Goal: Transaction & Acquisition: Purchase product/service

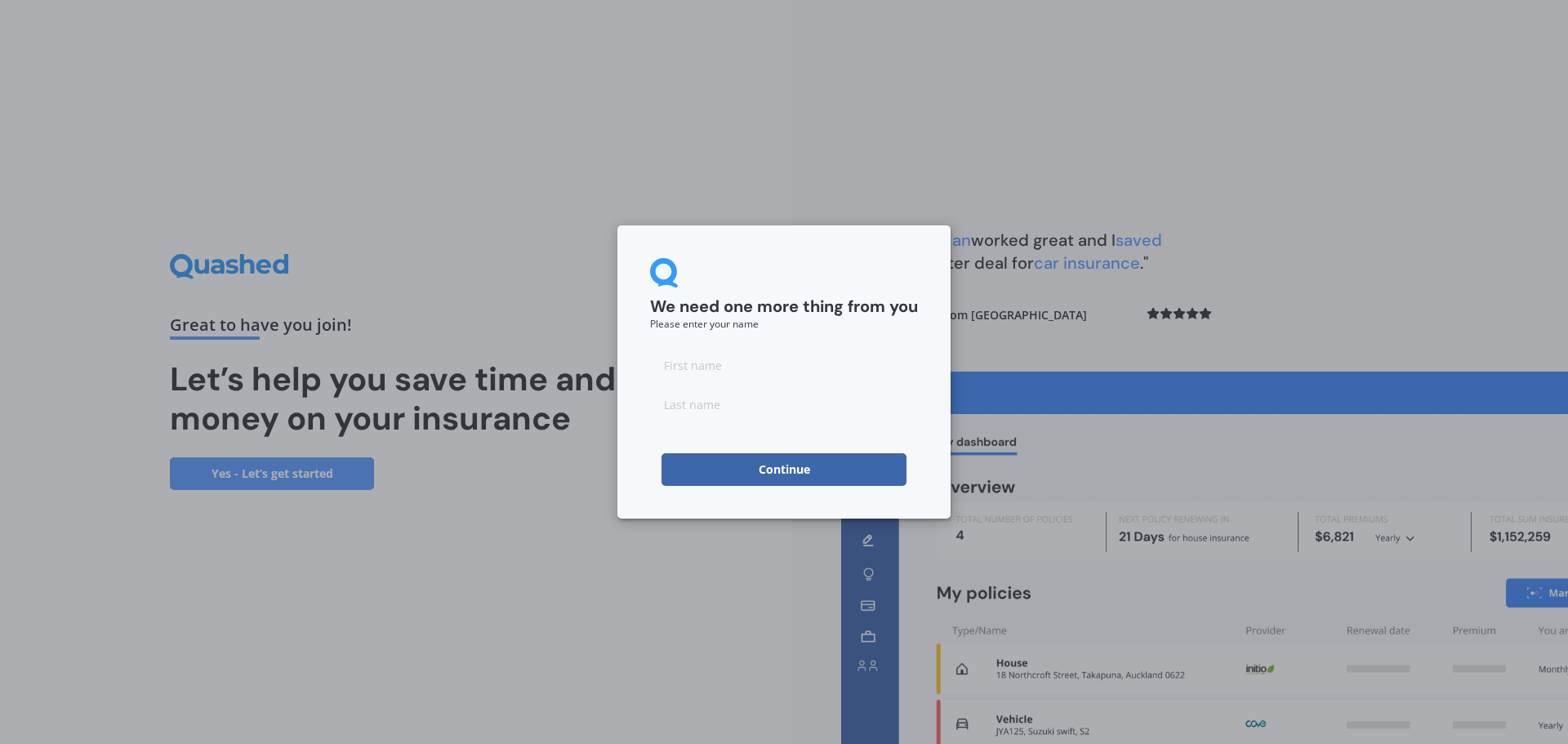
click at [784, 374] on input at bounding box center [784, 365] width 268 height 32
type input "Victoria"
click at [780, 400] on input at bounding box center [784, 404] width 268 height 32
type input "[PERSON_NAME]"
click at [808, 474] on button "Continue" at bounding box center [784, 469] width 245 height 32
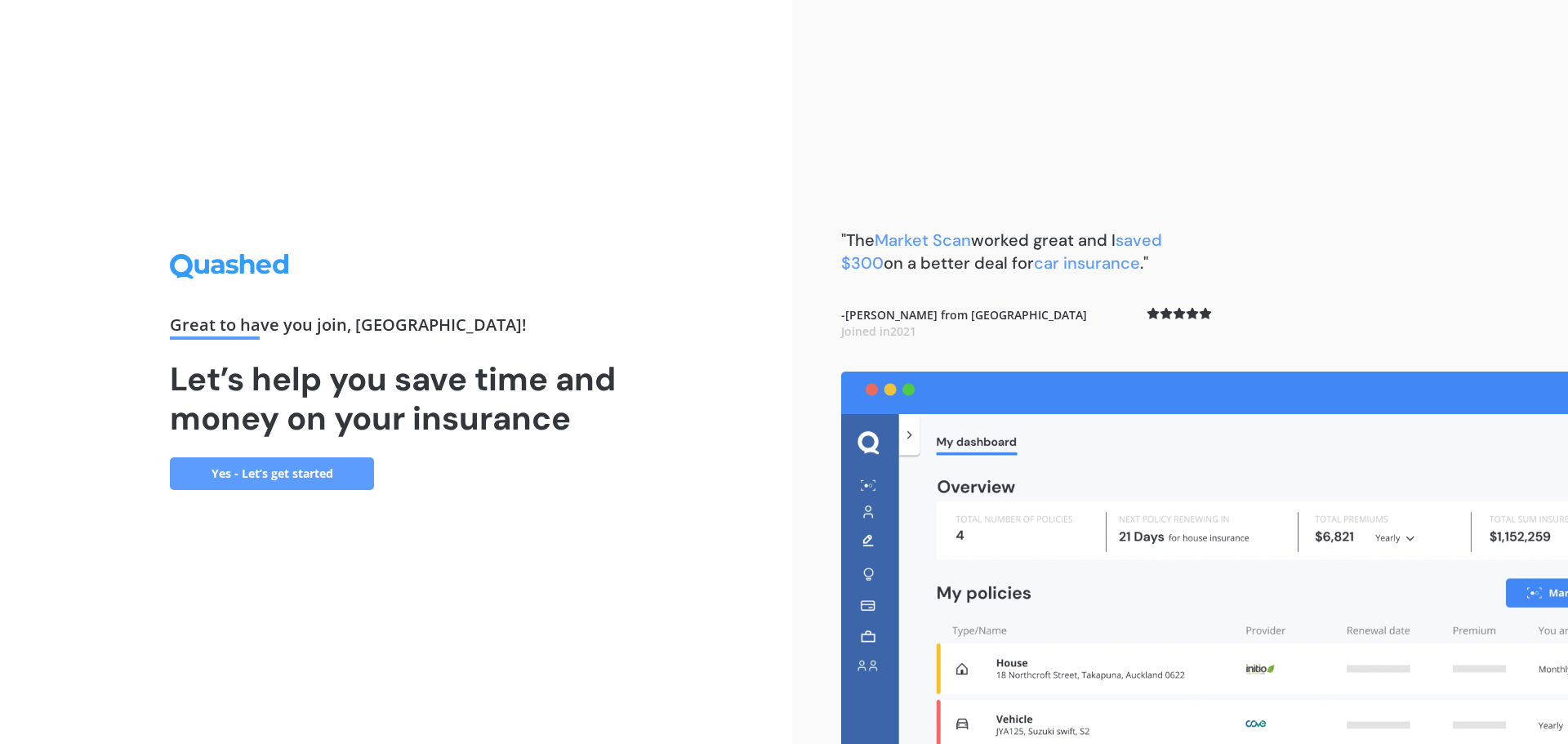
click at [247, 475] on link "Yes - Let’s get started" at bounding box center [272, 473] width 204 height 32
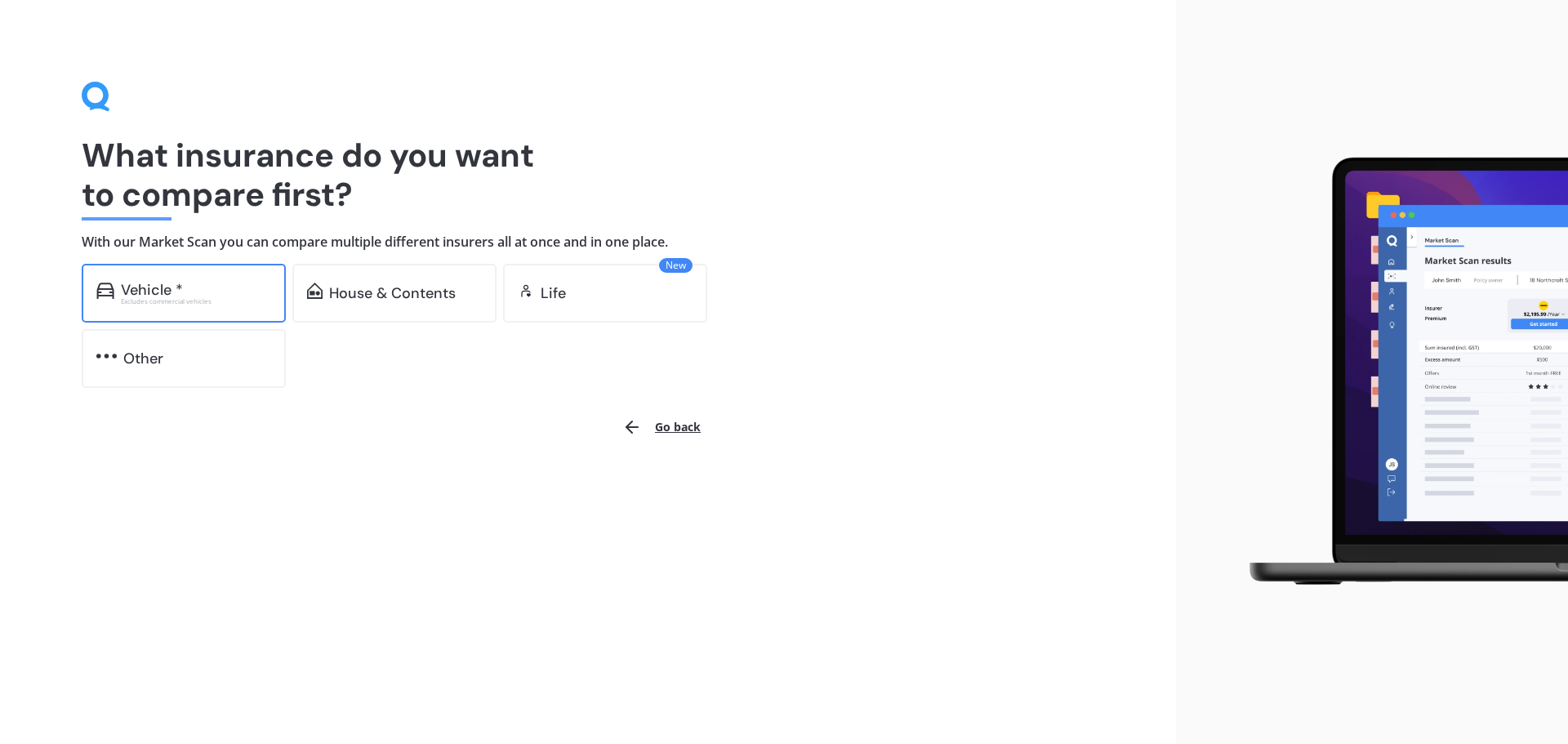
click at [186, 292] on div "Vehicle *" at bounding box center [196, 290] width 150 height 17
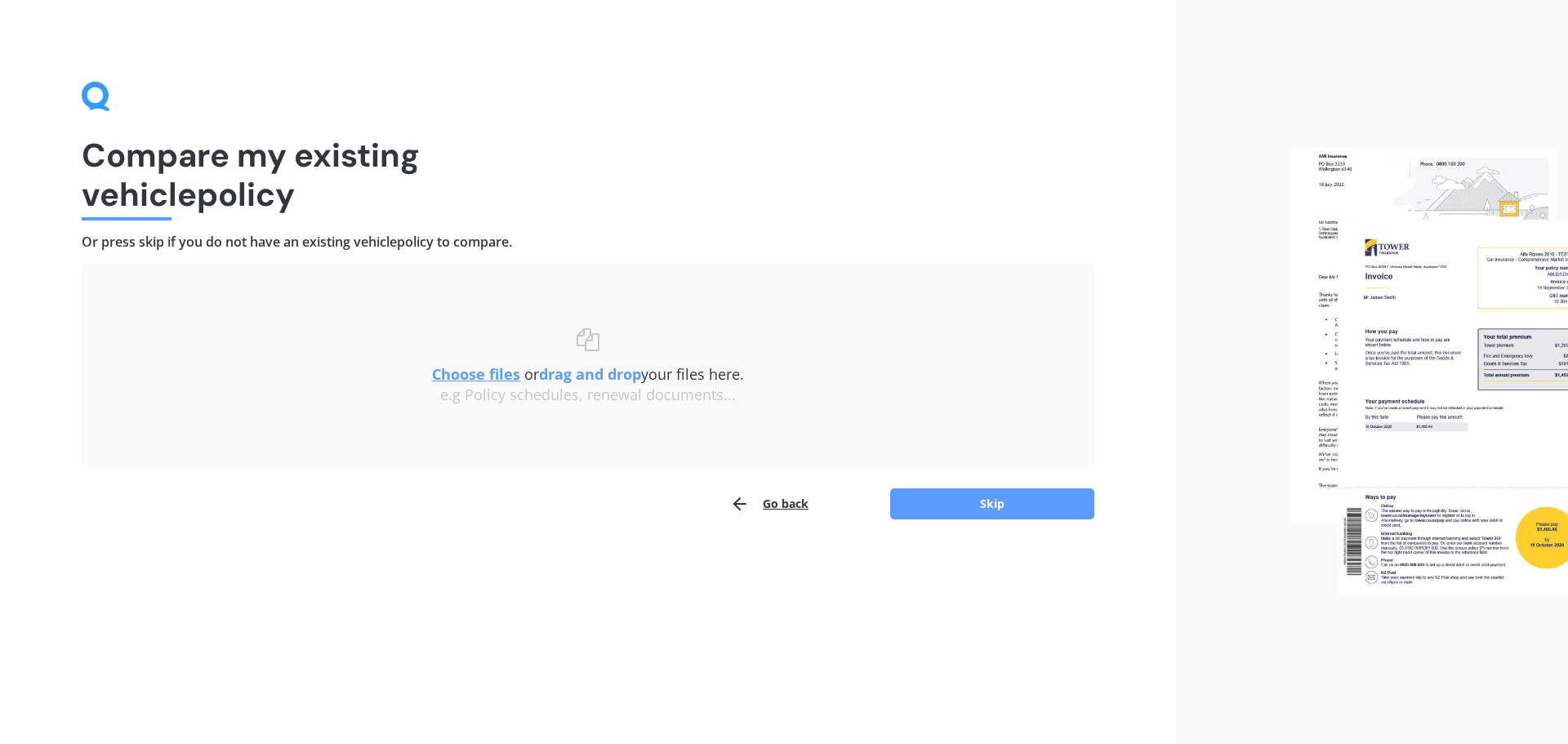
click at [963, 525] on div "Compare my existing vehicle policy Or press skip if you do not have an existing…" at bounding box center [588, 372] width 1176 height 744
click at [977, 507] on button "Skip" at bounding box center [993, 504] width 204 height 31
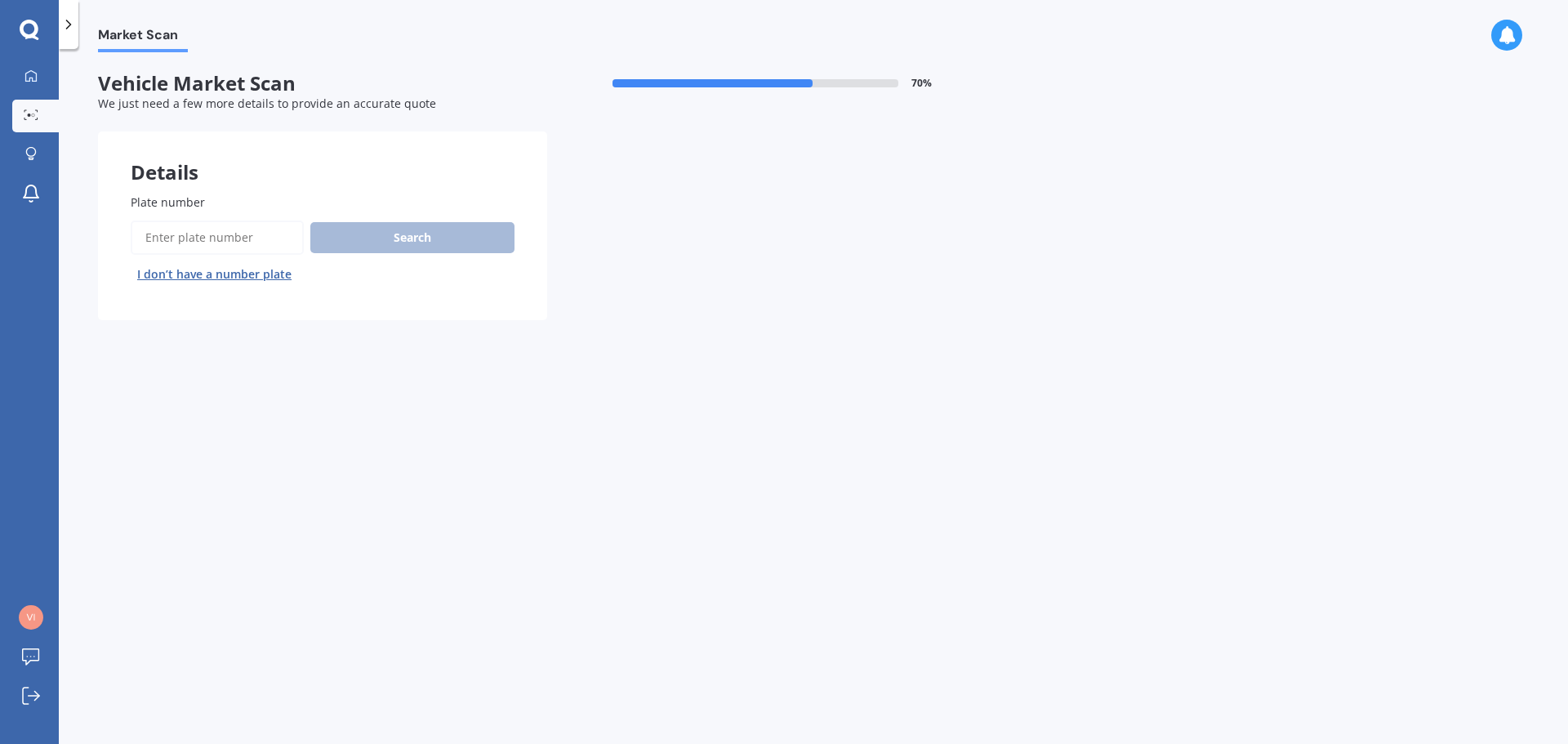
click at [225, 234] on input "Plate number" at bounding box center [217, 237] width 174 height 34
type input "GTK209"
click at [435, 239] on button "Search" at bounding box center [413, 237] width 204 height 31
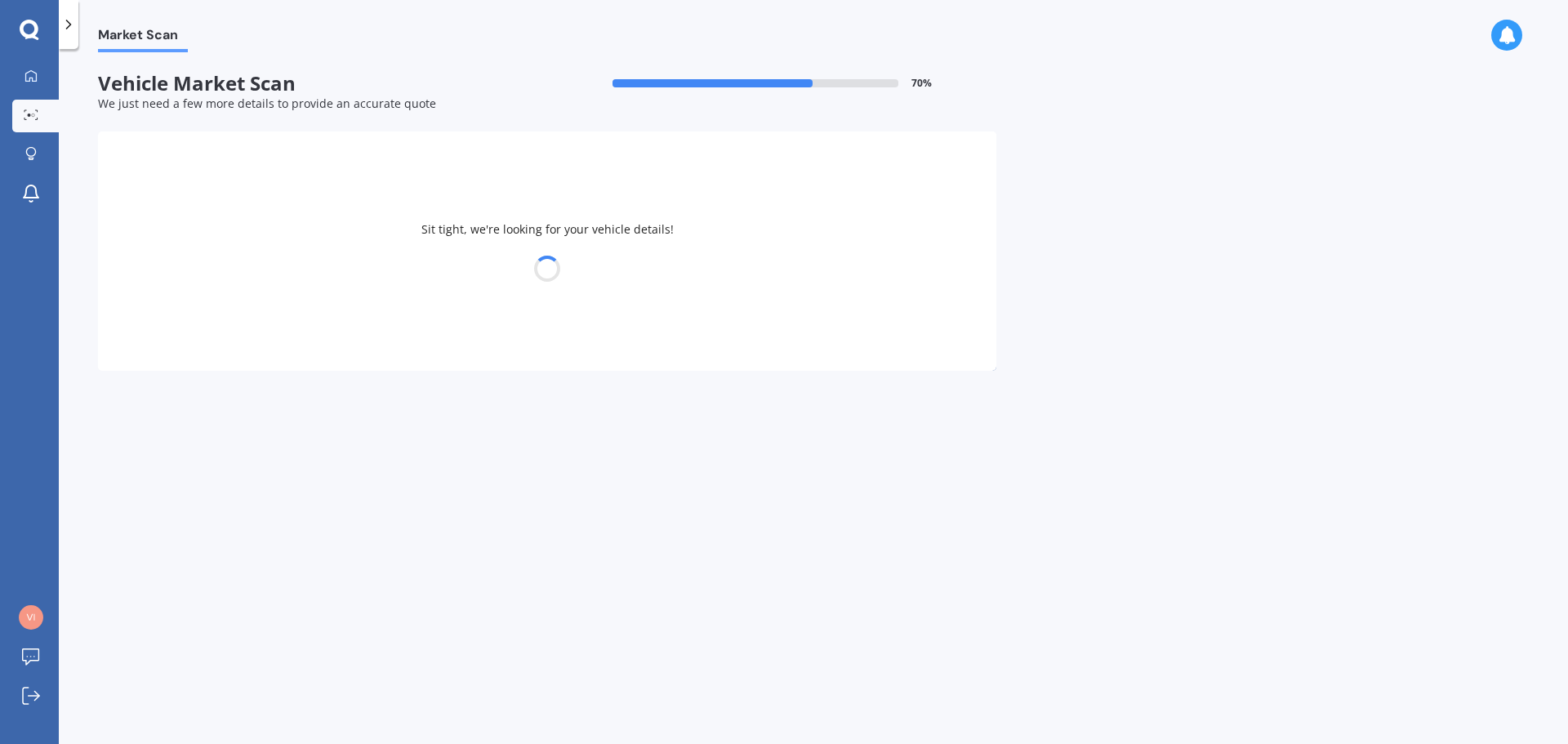
select select "SUZUKI"
select select "SWIFT"
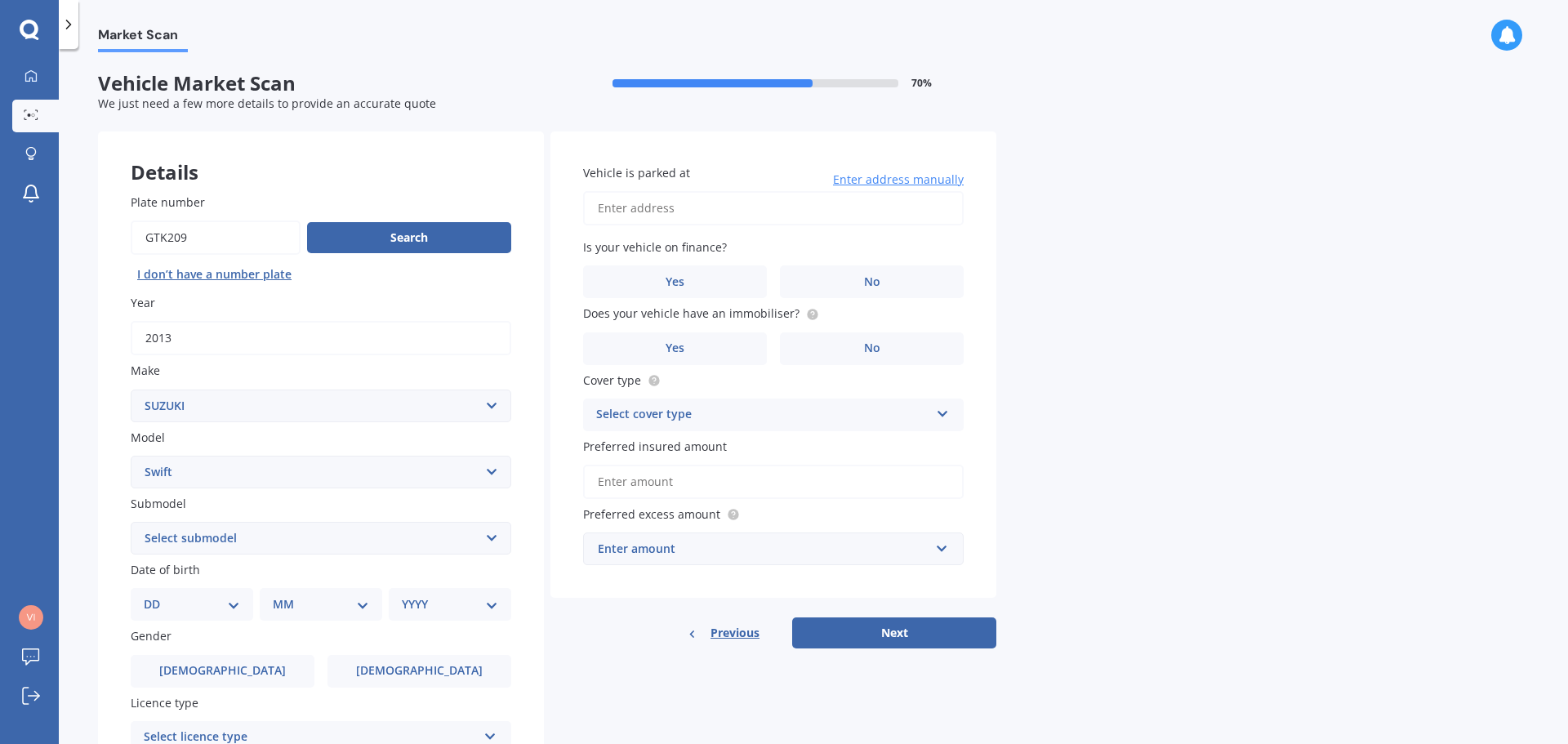
click at [276, 533] on select "Select submodel (All other) Cino Diesel Turbo GA GL GLX GO GP GS GTI LTD RS Hyb…" at bounding box center [321, 538] width 380 height 32
click at [233, 609] on select "DD 01 02 03 04 05 06 07 08 09 10 11 12 13 14 15 16 17 18 19 20 21 22 23 24 25 2…" at bounding box center [192, 604] width 96 height 18
select select "22"
click at [157, 596] on select "DD 01 02 03 04 05 06 07 08 09 10 11 12 13 14 15 16 17 18 19 20 21 22 23 24 25 2…" at bounding box center [192, 604] width 96 height 18
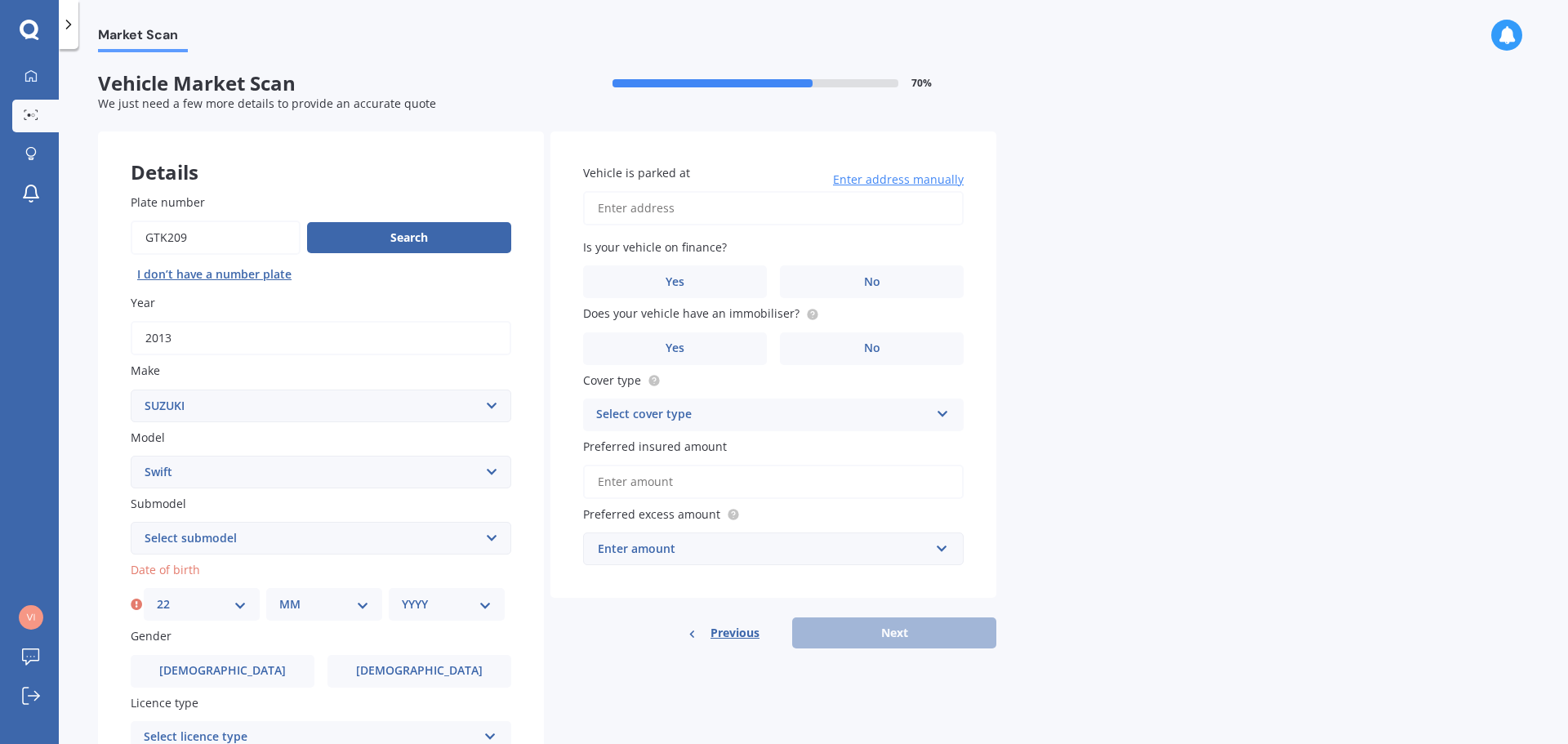
click at [366, 597] on select "MM 01 02 03 04 05 06 07 08 09 10 11 12" at bounding box center [324, 604] width 90 height 18
select select "12"
click at [279, 596] on select "MM 01 02 03 04 05 06 07 08 09 10 11 12" at bounding box center [324, 604] width 90 height 18
click at [467, 604] on select "YYYY 2025 2024 2023 2022 2021 2020 2019 2018 2017 2016 2015 2014 2013 2012 2011…" at bounding box center [446, 604] width 90 height 18
select select "1968"
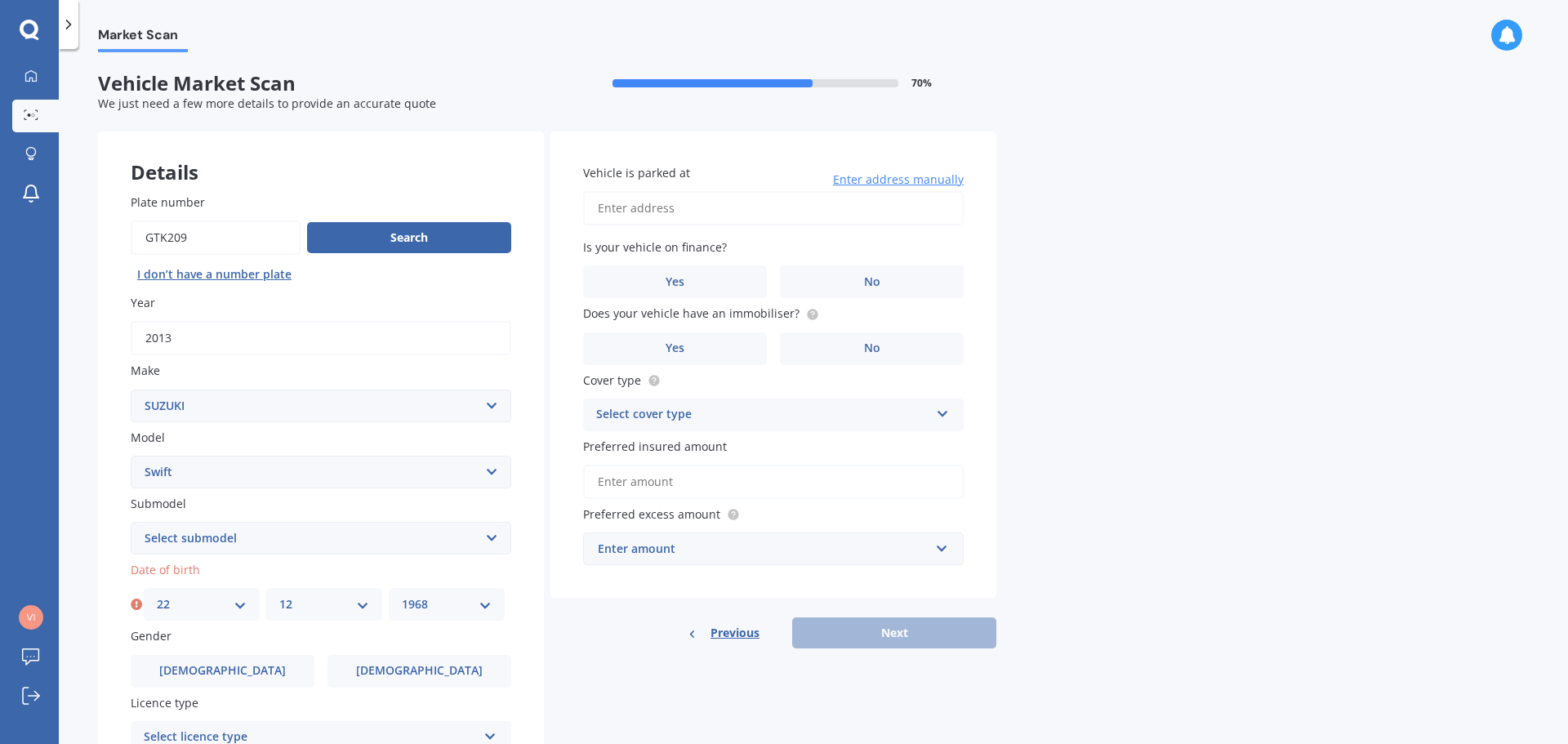
click at [402, 596] on select "YYYY 2025 2024 2023 2022 2021 2020 2019 2018 2017 2016 2015 2014 2013 2012 2011…" at bounding box center [446, 604] width 90 height 18
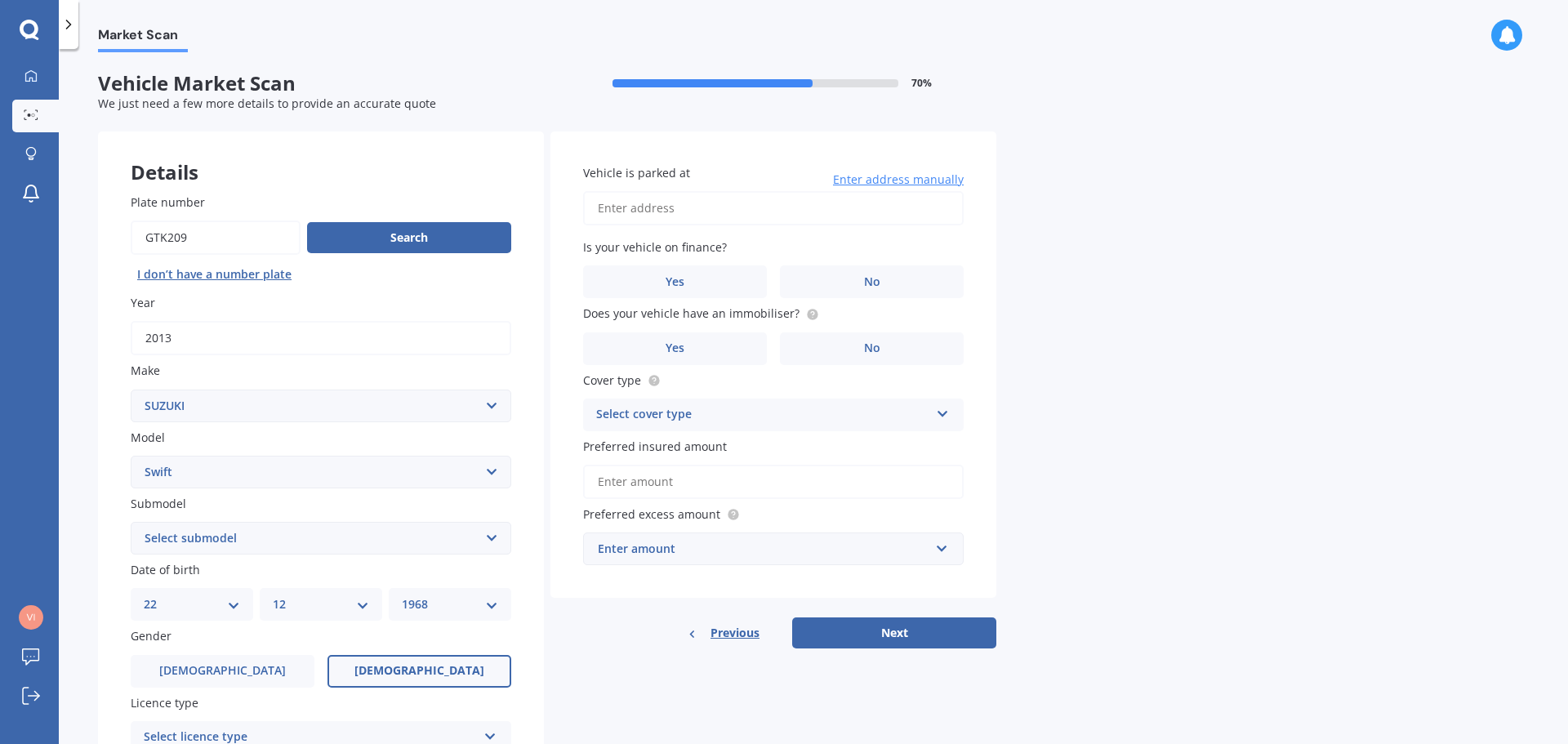
click at [418, 664] on span "Female" at bounding box center [419, 671] width 130 height 14
click at [0, 0] on input "Female" at bounding box center [0, 0] width 0 height 0
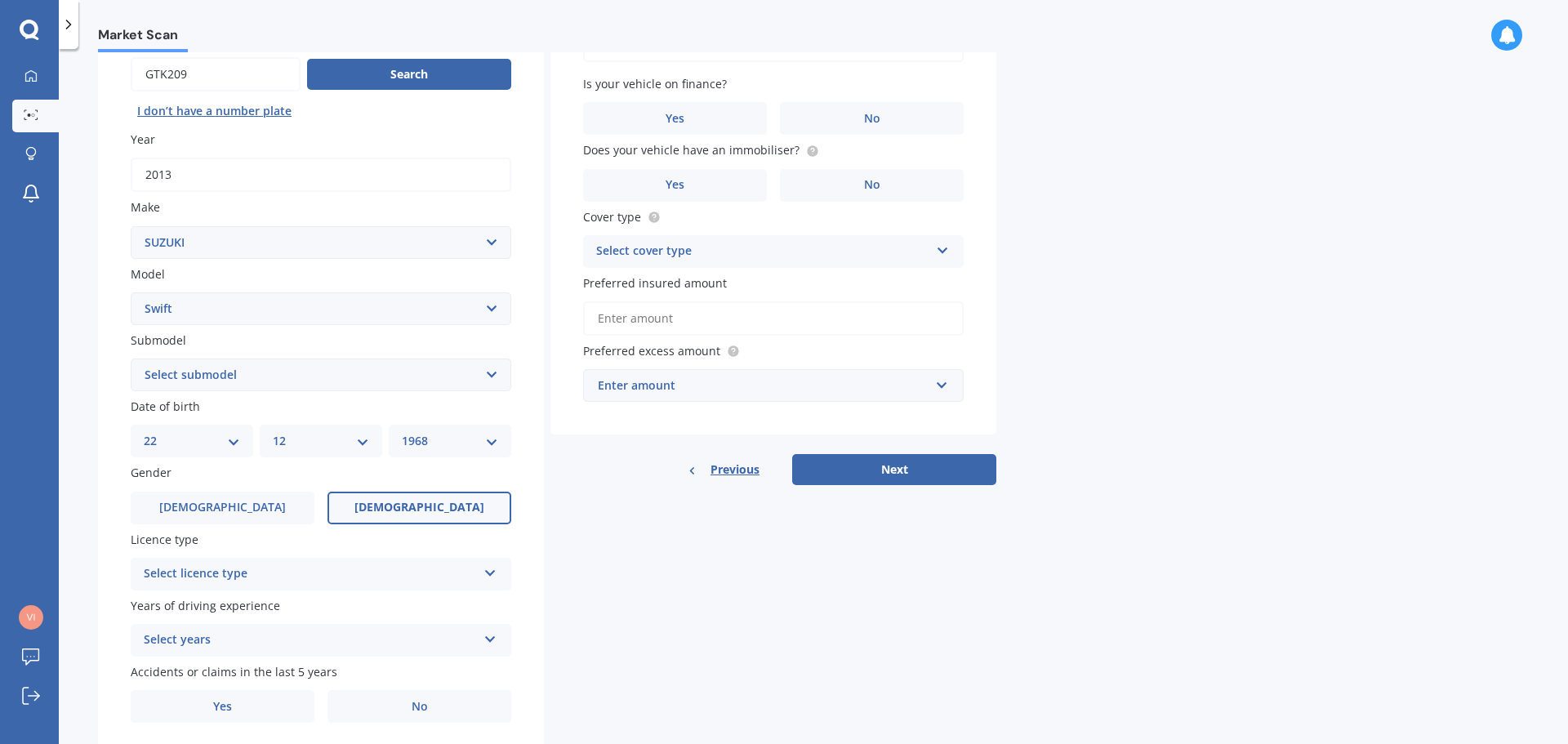
scroll to position [217, 0]
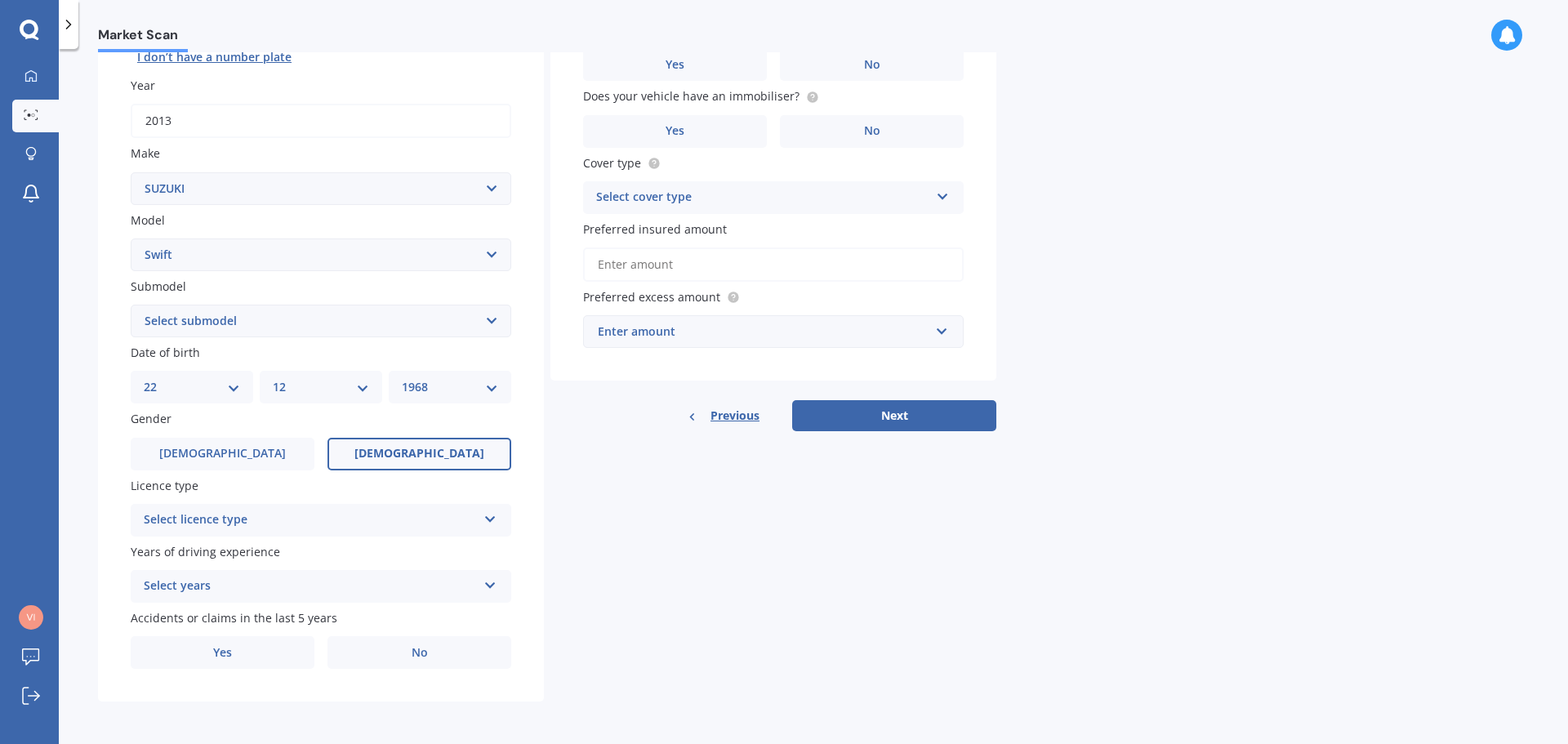
click at [269, 520] on div "Select licence type" at bounding box center [310, 520] width 333 height 19
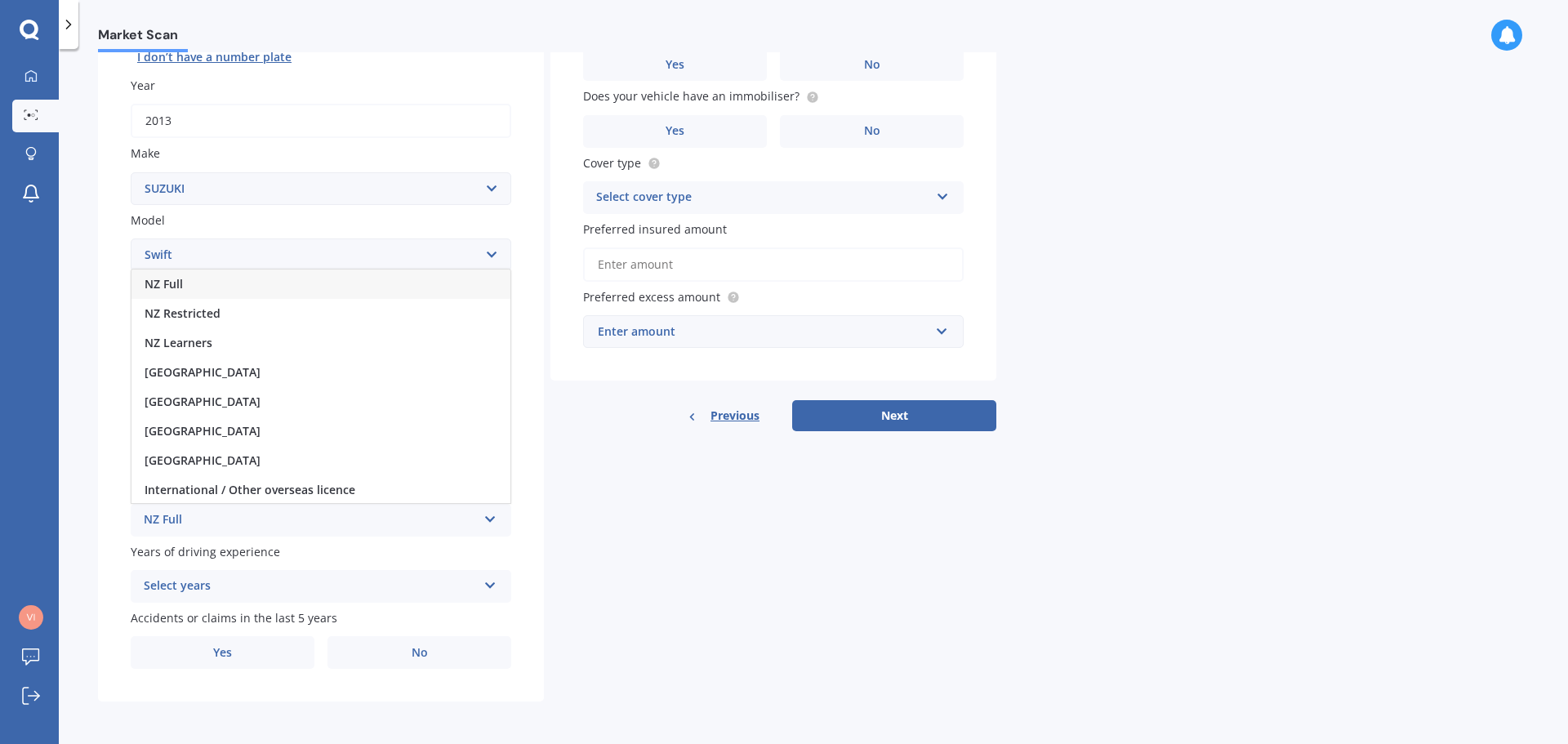
click at [166, 280] on span "NZ Full" at bounding box center [163, 284] width 38 height 16
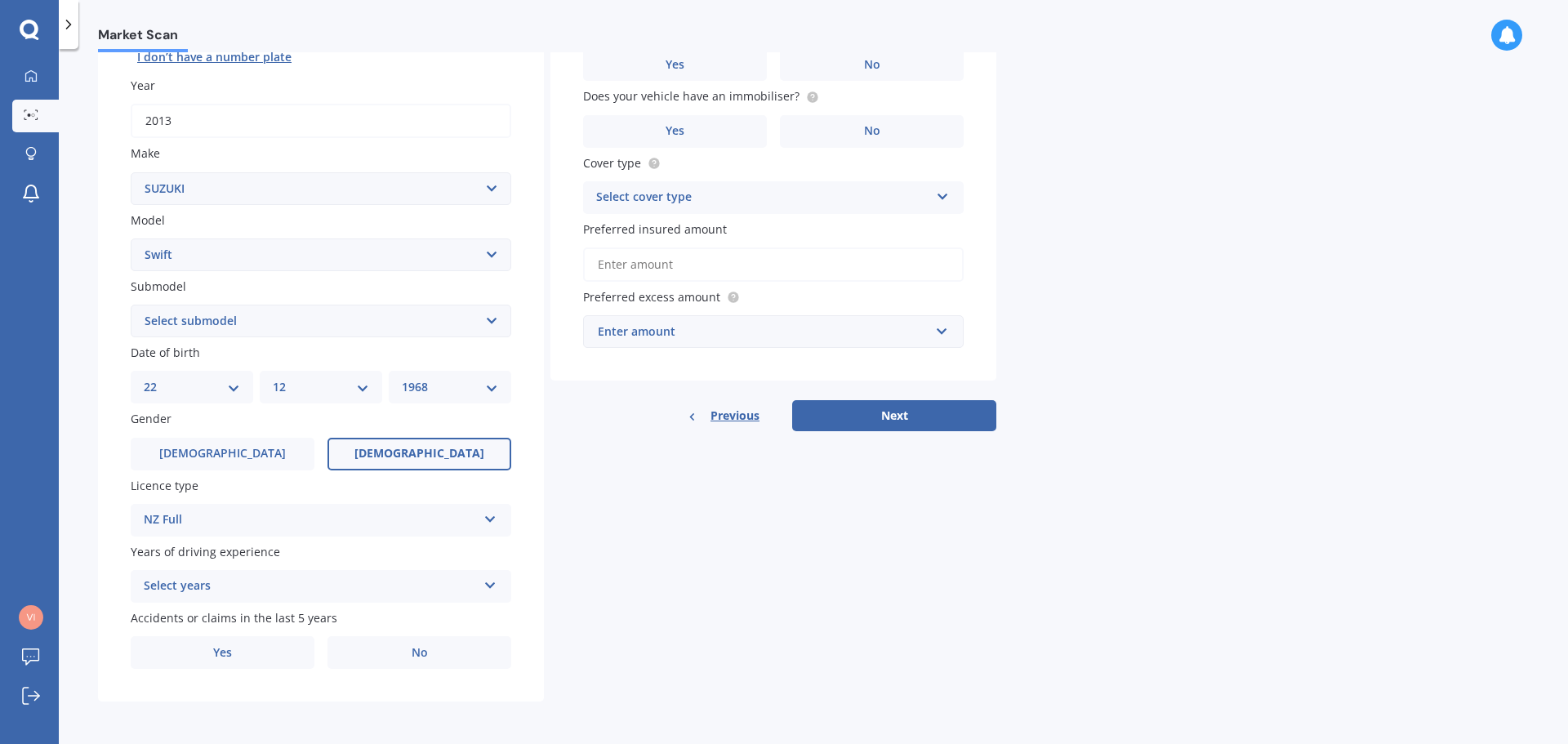
click at [286, 591] on div "Select years" at bounding box center [310, 586] width 333 height 19
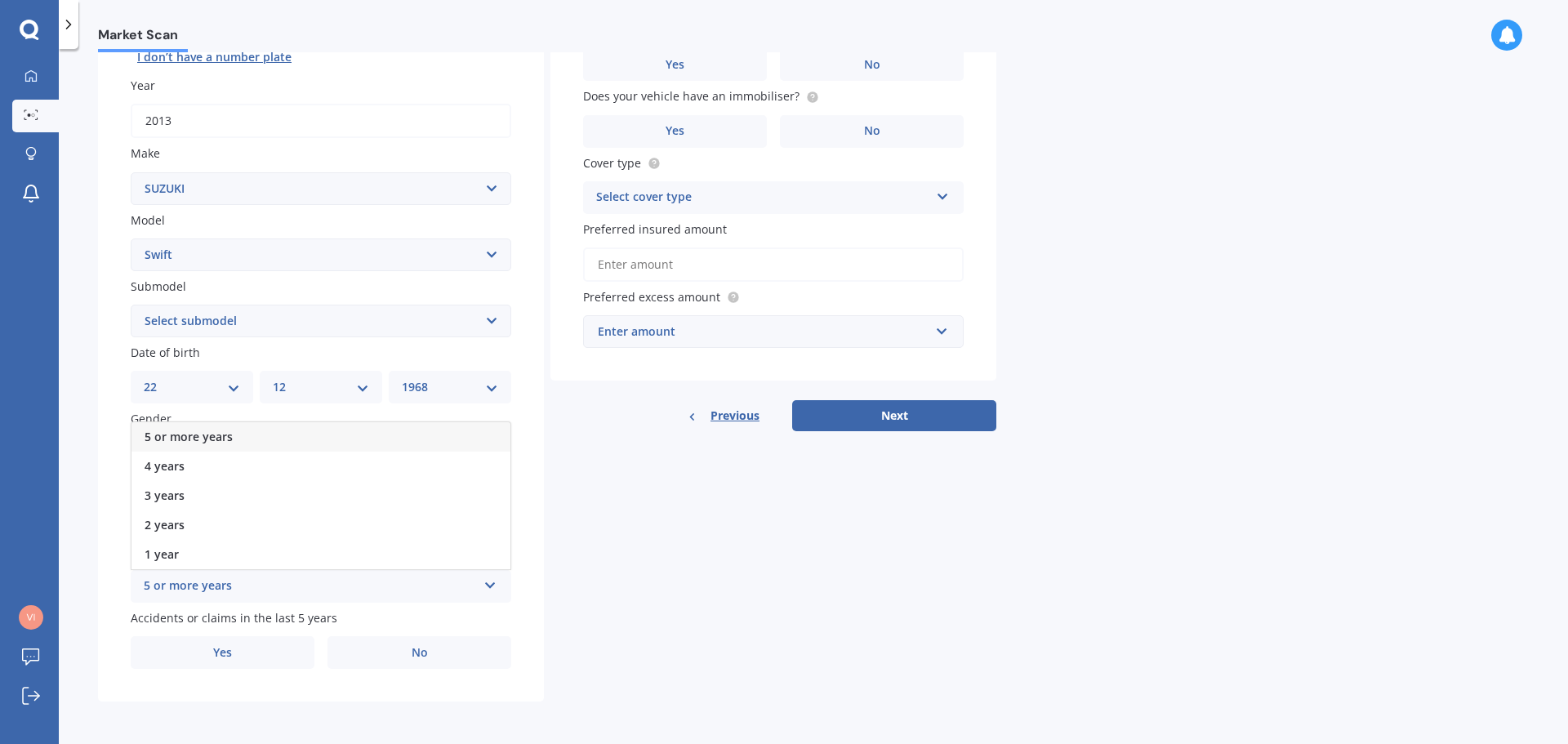
click at [198, 430] on span "5 or more years" at bounding box center [188, 436] width 88 height 16
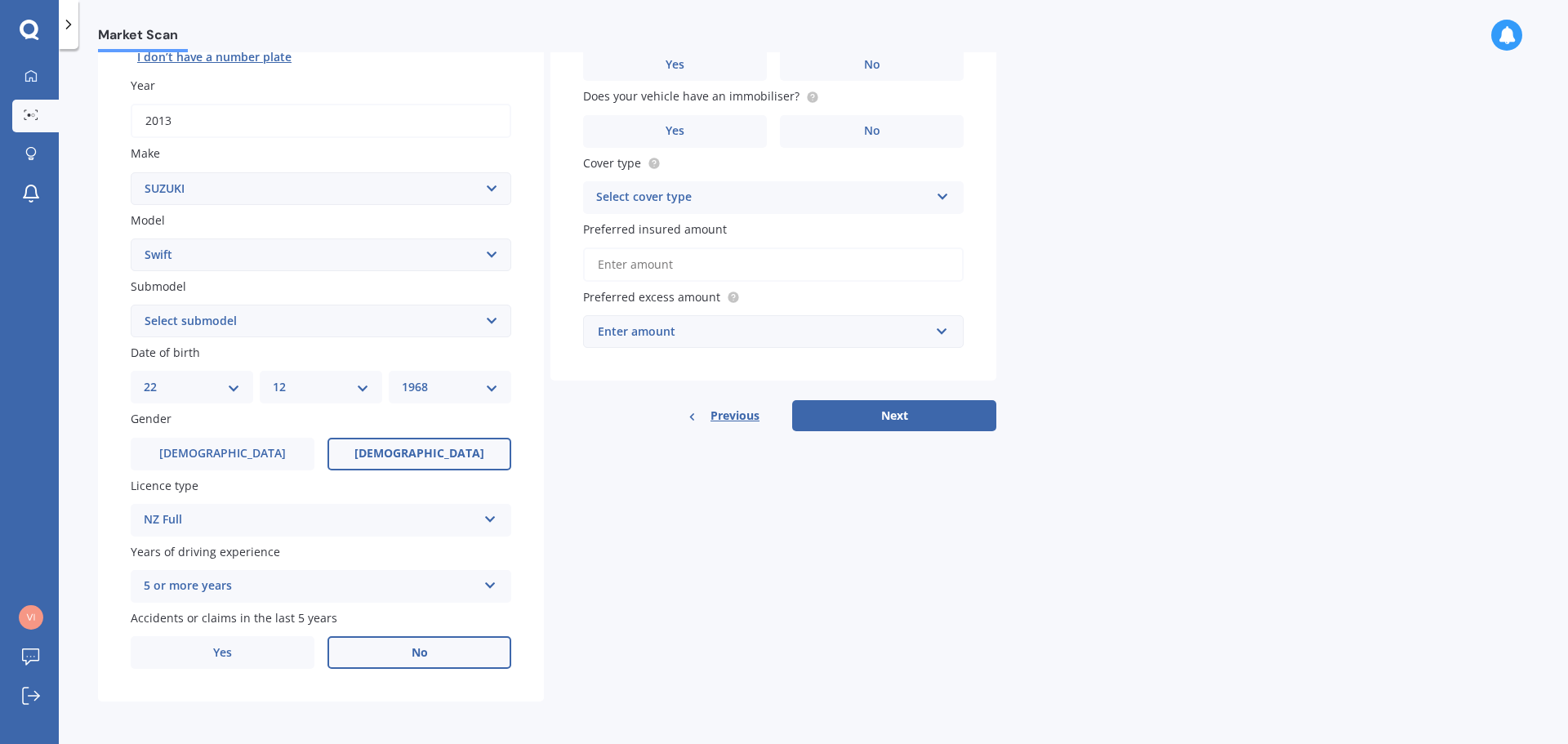
click at [439, 654] on label "No" at bounding box center [419, 652] width 184 height 32
click at [0, 0] on input "No" at bounding box center [0, 0] width 0 height 0
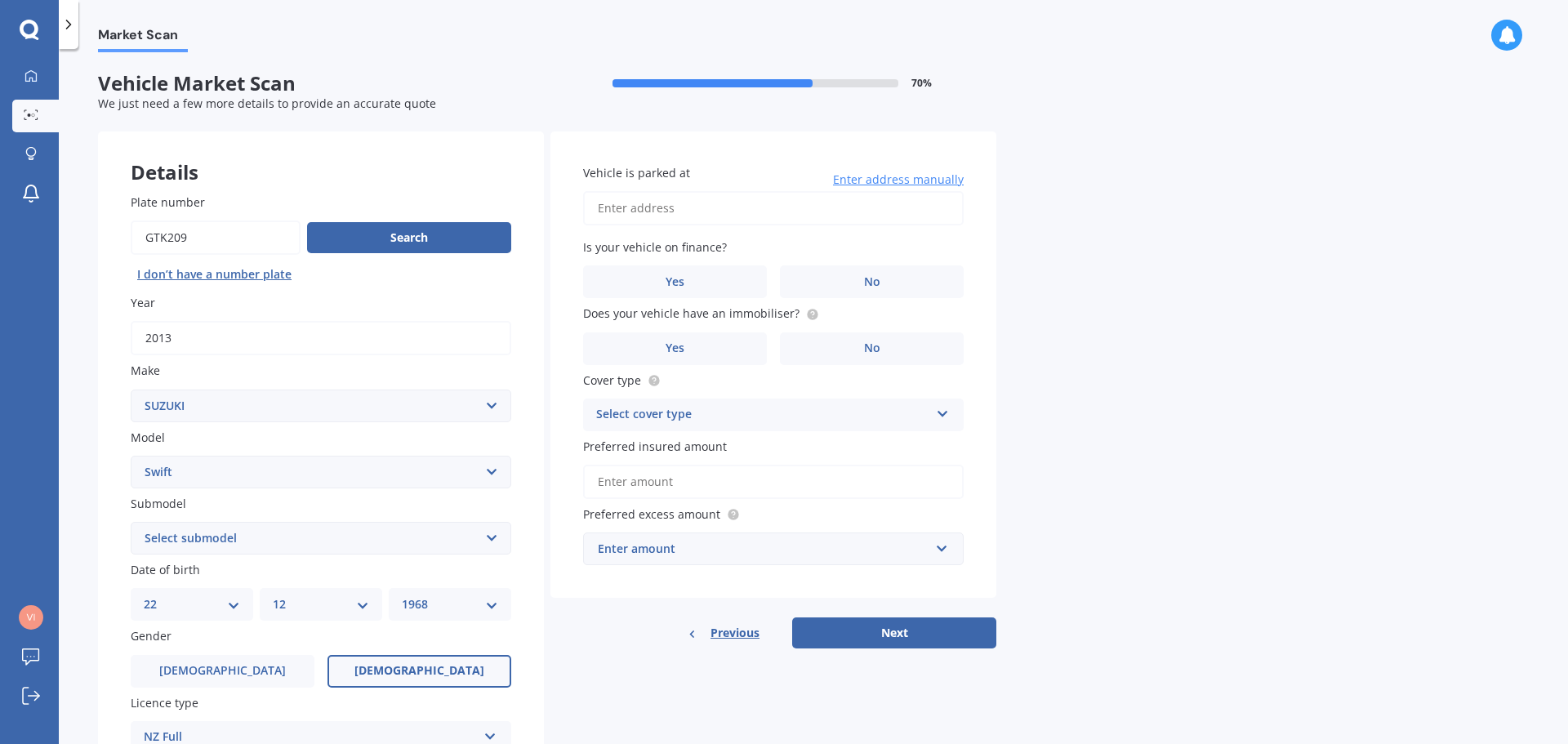
click at [704, 202] on input "Vehicle is parked at" at bounding box center [774, 208] width 380 height 34
type input "11 Verona Avenue, Mount Albert, Auckland 1025"
click at [886, 276] on label "No" at bounding box center [872, 281] width 184 height 32
click at [0, 0] on input "No" at bounding box center [0, 0] width 0 height 0
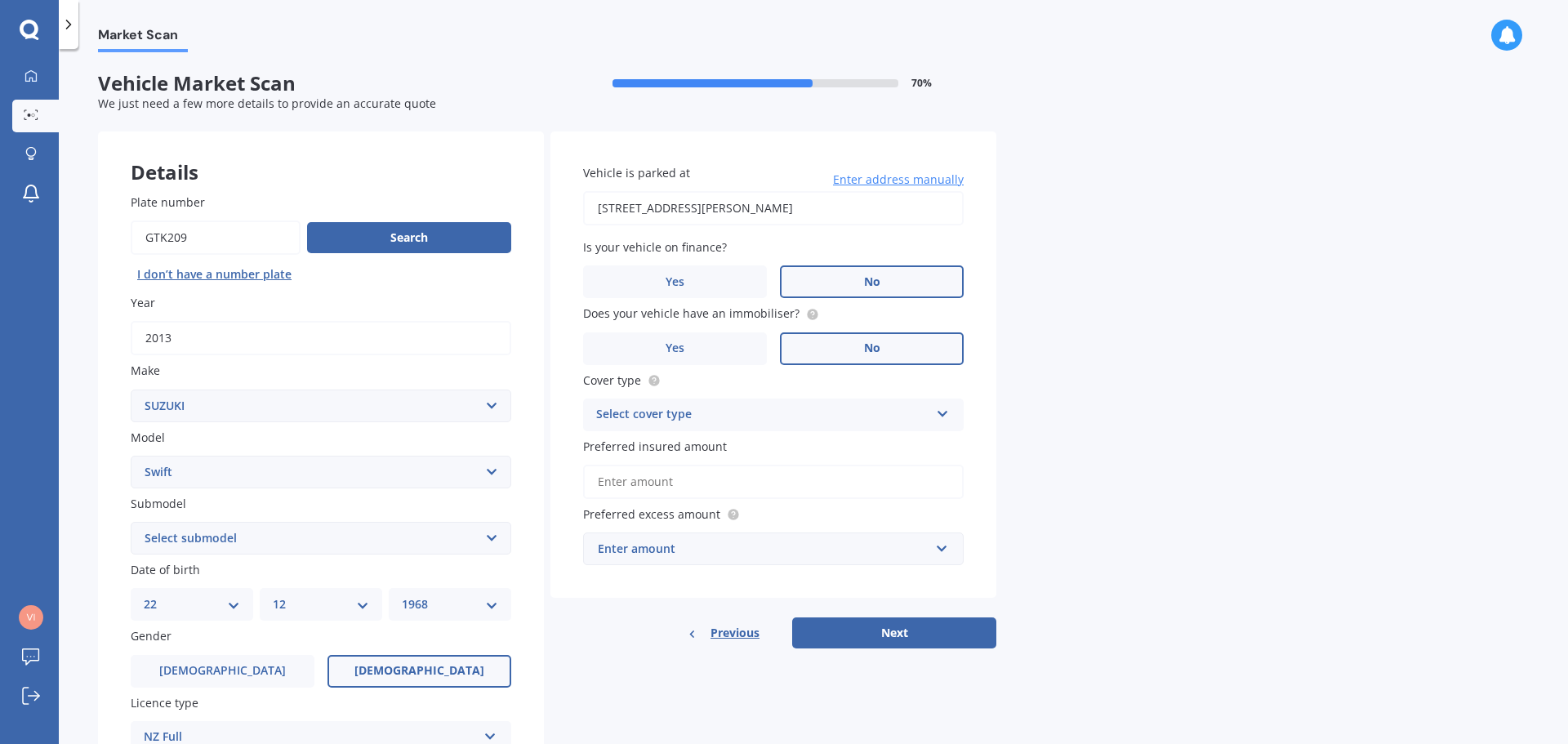
click at [880, 352] on span "No" at bounding box center [873, 348] width 17 height 14
click at [0, 0] on input "No" at bounding box center [0, 0] width 0 height 0
click at [829, 417] on div "Select cover type" at bounding box center [763, 415] width 333 height 19
click at [755, 447] on div "Comprehensive" at bounding box center [774, 447] width 379 height 30
click at [803, 468] on input "Preferred insured amount" at bounding box center [774, 481] width 380 height 34
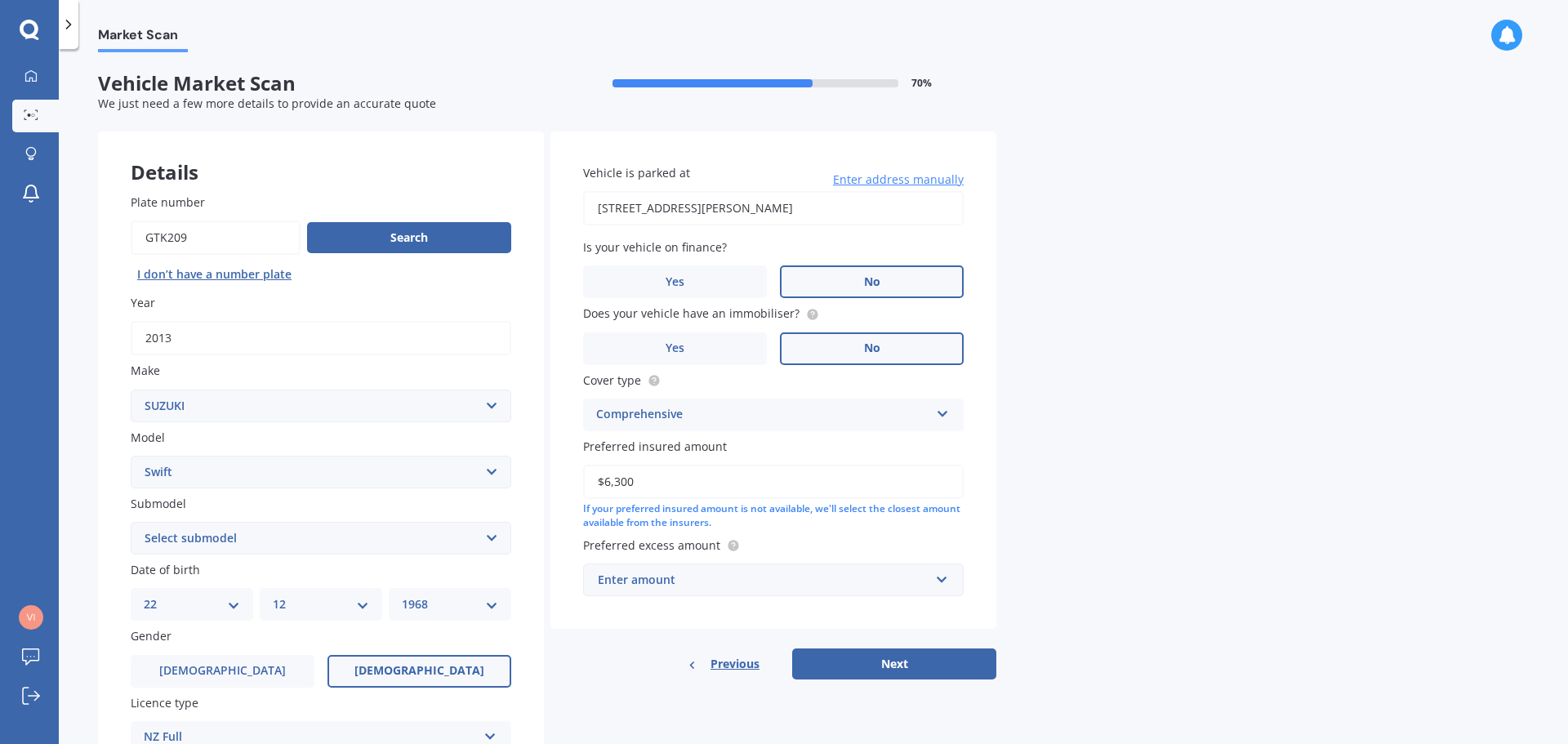
type input "$6,300"
click at [753, 572] on div "Enter amount" at bounding box center [763, 579] width 331 height 18
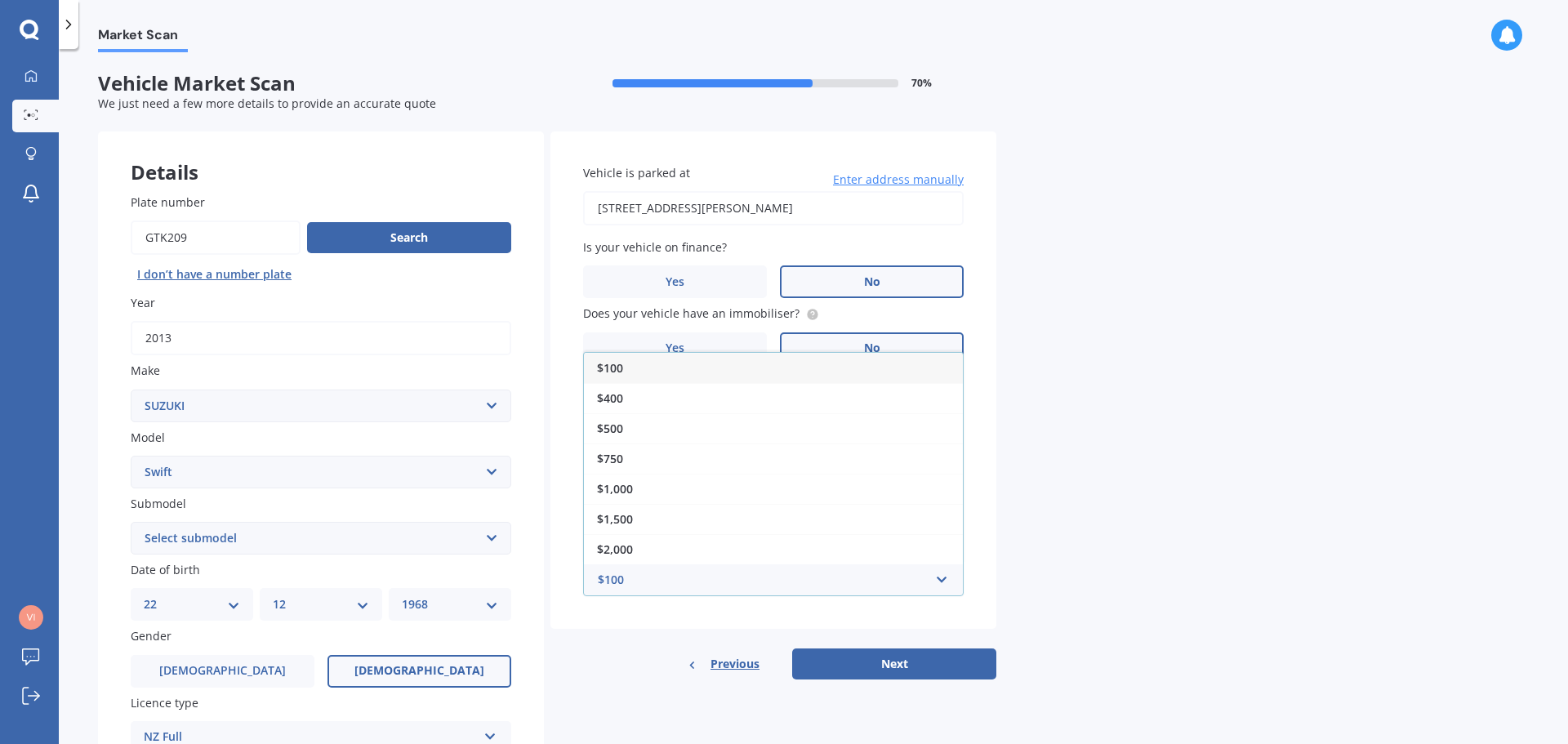
click at [619, 372] on span "$100" at bounding box center [610, 367] width 26 height 16
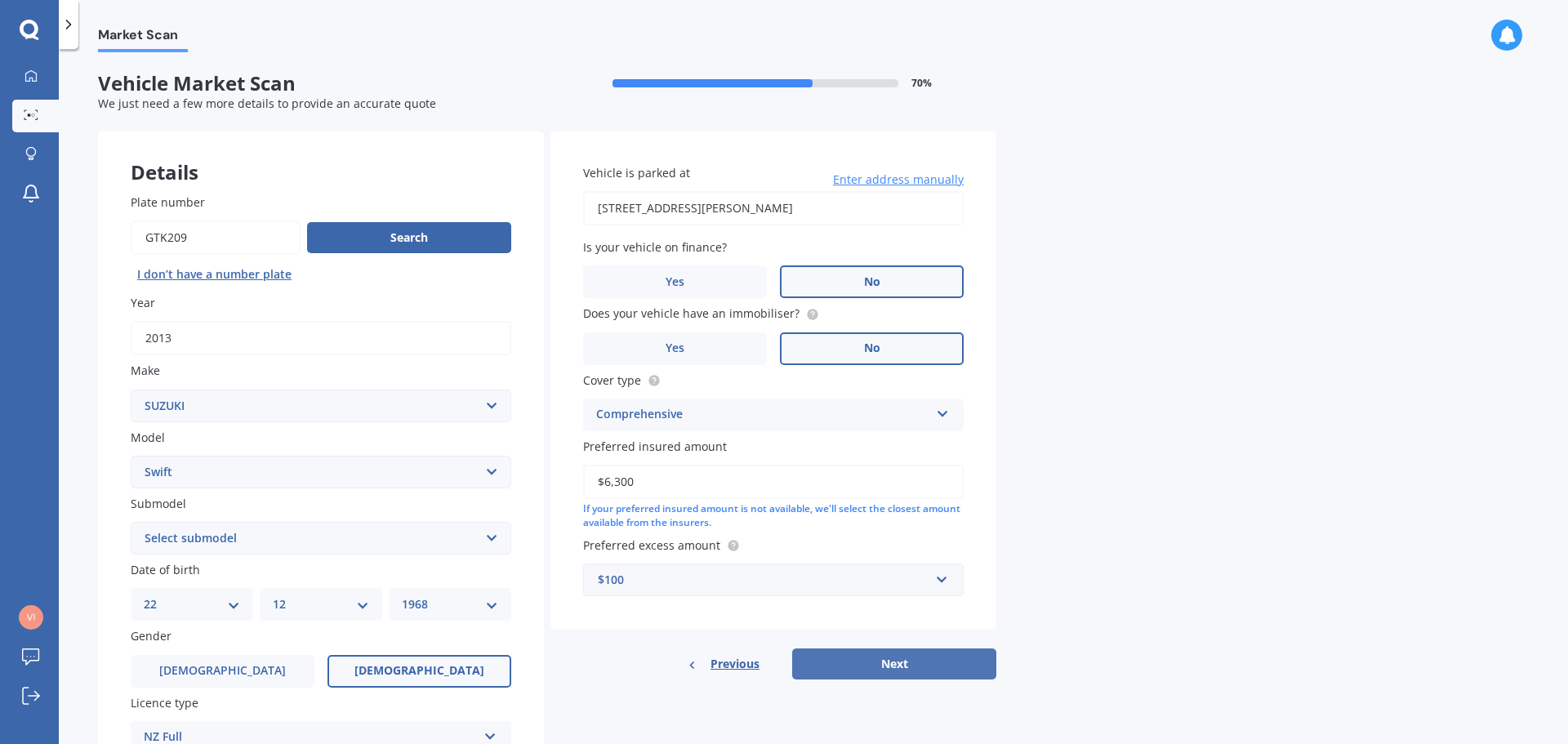
click at [885, 667] on button "Next" at bounding box center [894, 663] width 204 height 31
click at [366, 536] on select "Select submodel (All other) Cino Diesel Turbo GA GL GLX GO GP GS GTI LTD RS Hyb…" at bounding box center [321, 538] width 380 height 32
select select "GL"
click at [131, 522] on select "Select submodel (All other) Cino Diesel Turbo GA GL GLX GO GP GS GTI LTD RS Hyb…" at bounding box center [321, 538] width 380 height 32
click at [905, 653] on button "Next" at bounding box center [894, 663] width 204 height 31
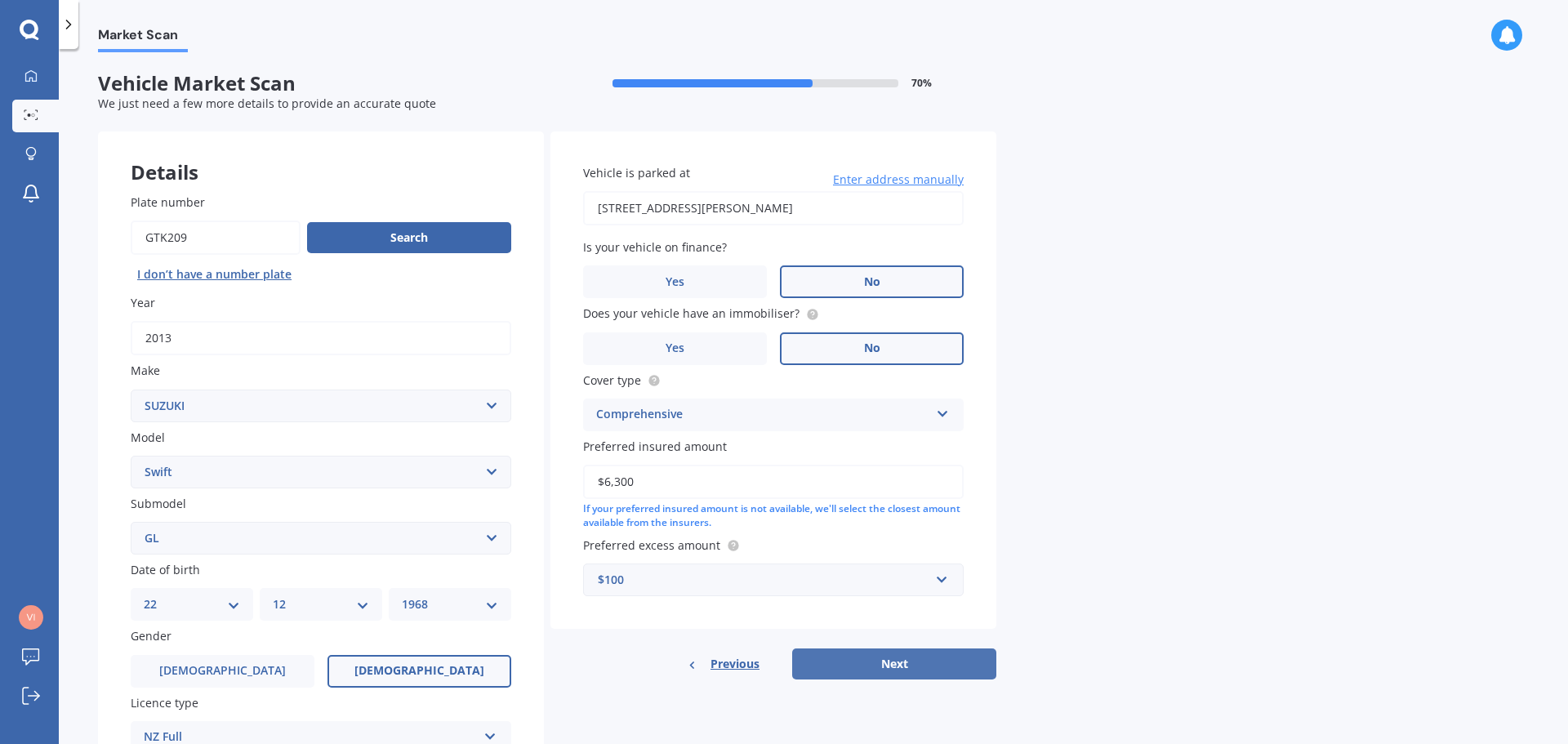
select select "22"
select select "12"
select select "1968"
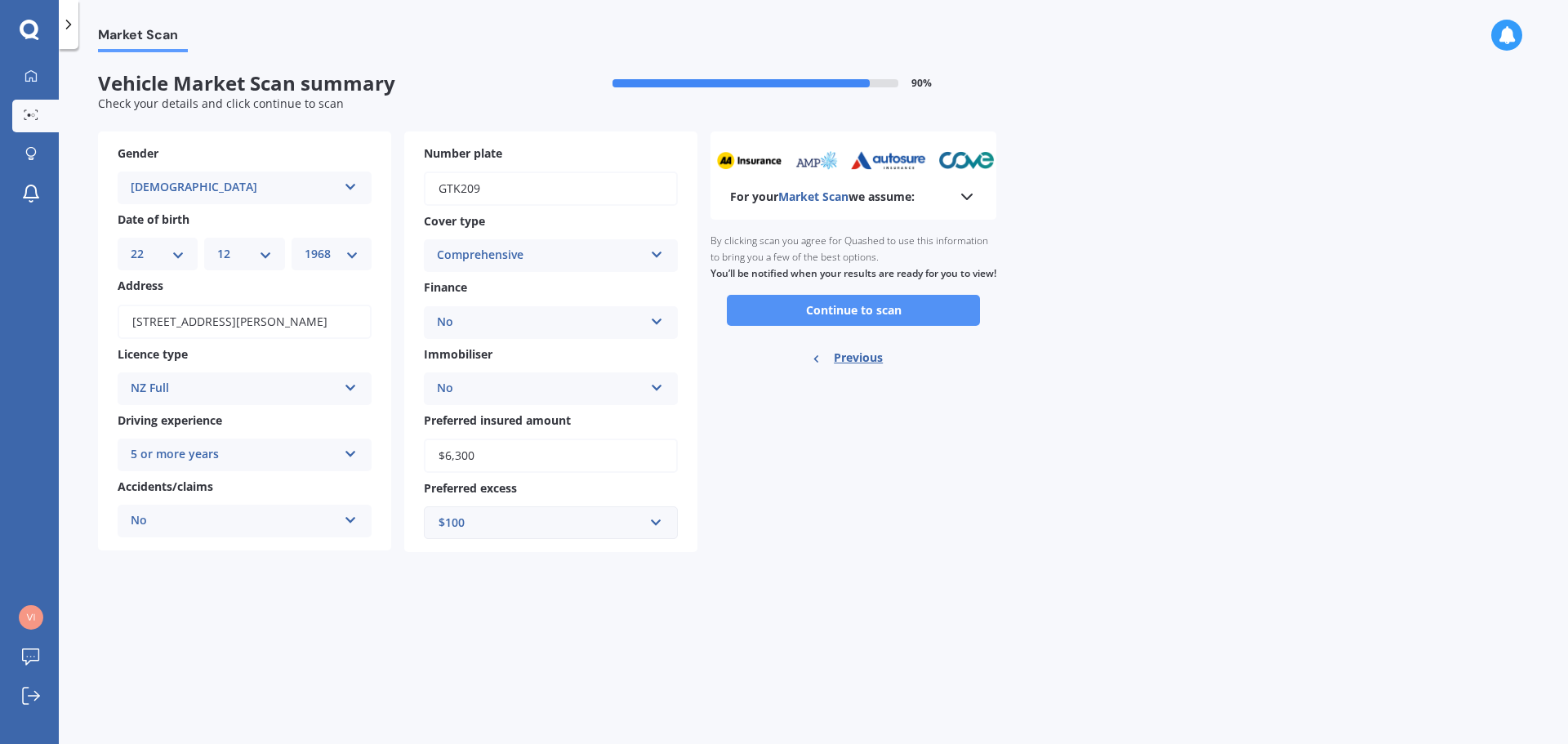
click at [847, 326] on button "Continue to scan" at bounding box center [854, 310] width 253 height 31
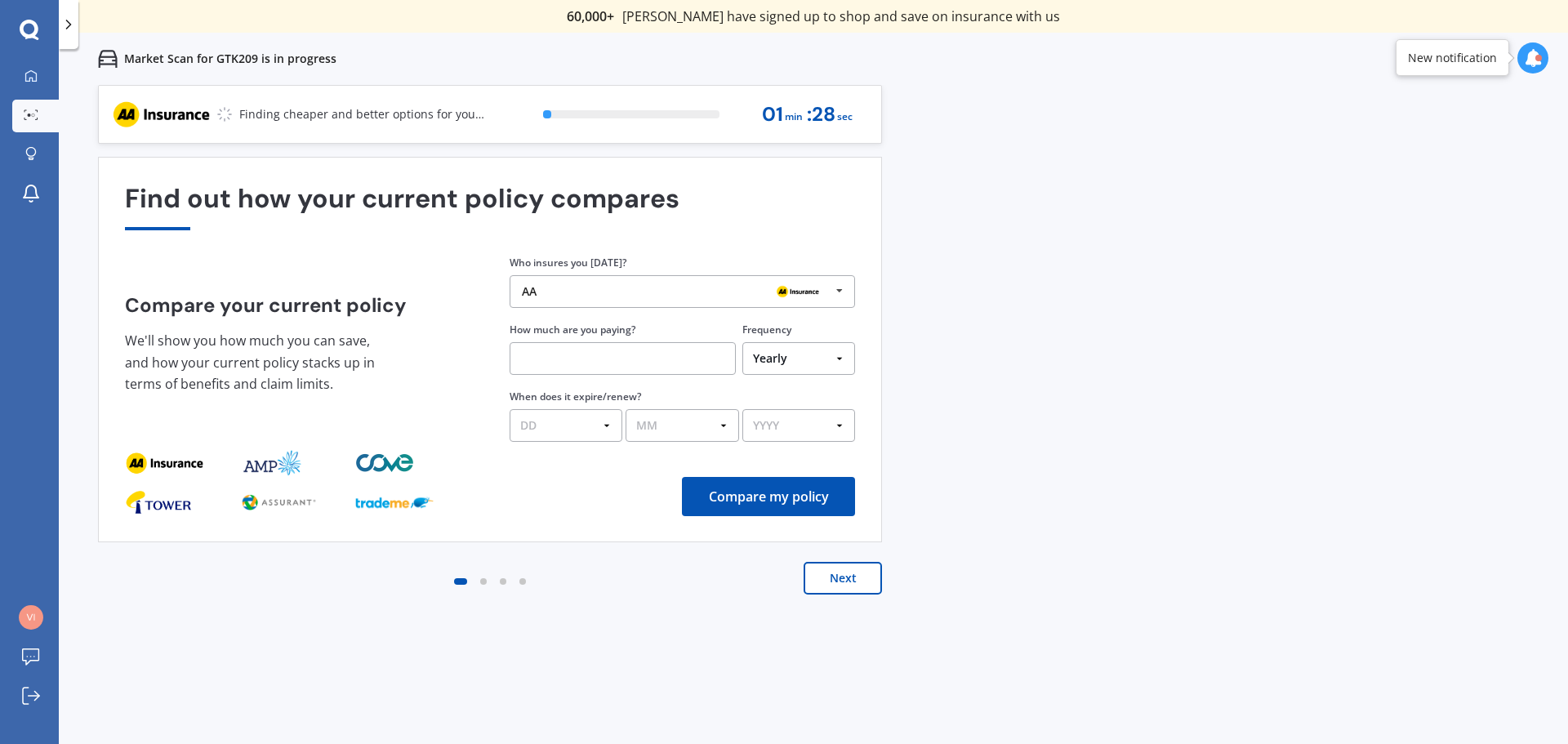
click at [747, 279] on div "AA AA Tower AMI State AMP ANZ ASB BNZ Trade Me Insurance Westpac Other" at bounding box center [682, 291] width 345 height 32
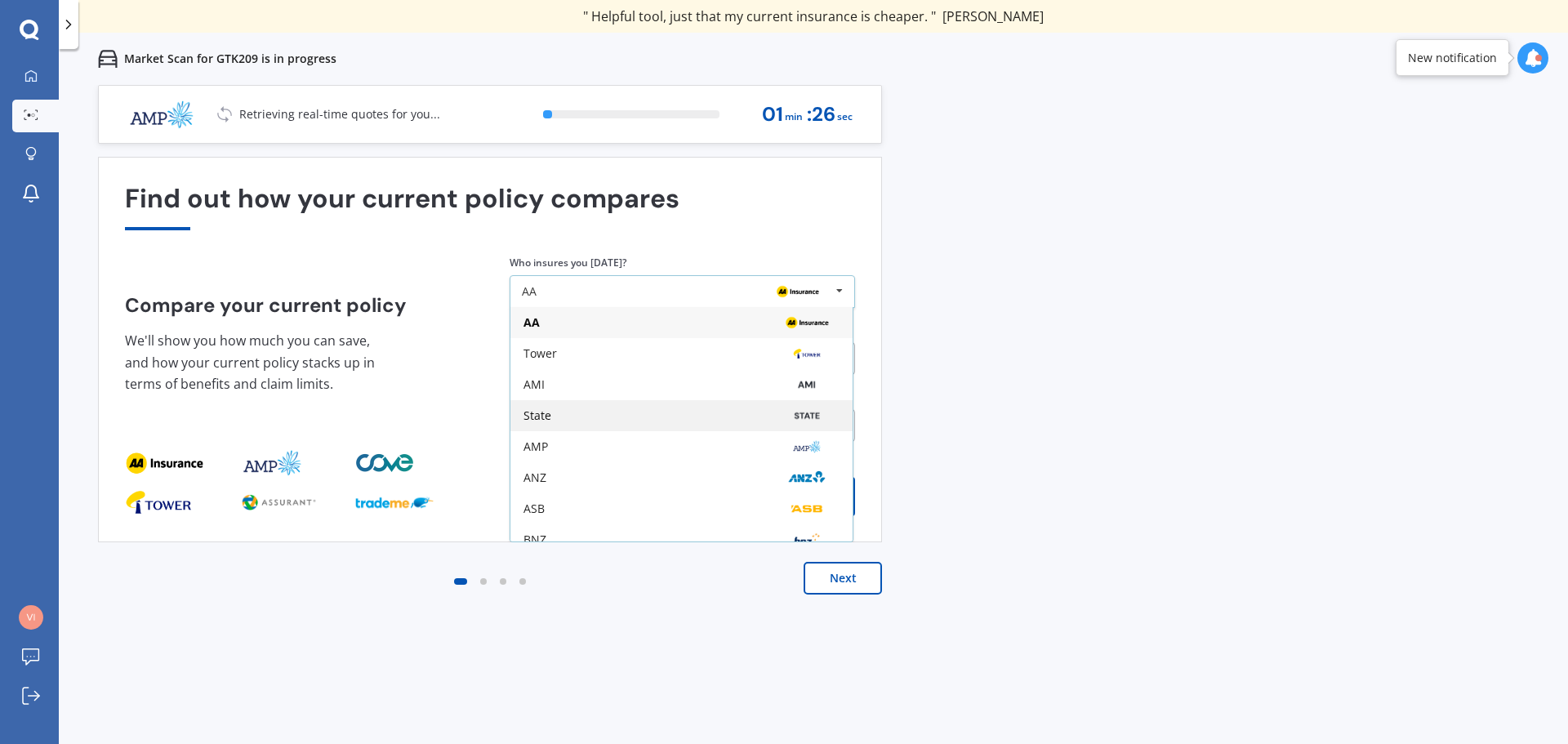
click at [559, 406] on div "State" at bounding box center [681, 415] width 342 height 31
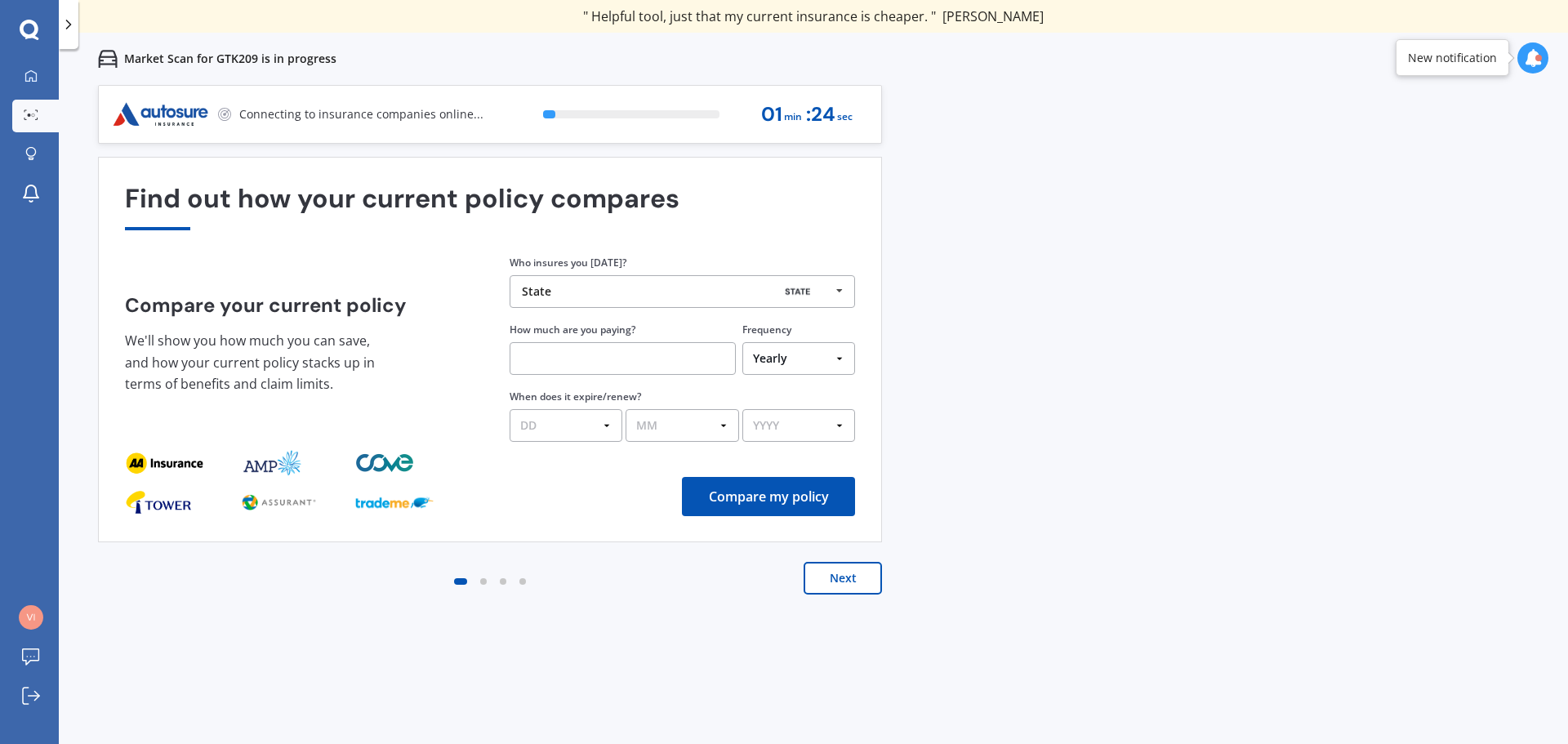
click at [602, 353] on input "text" at bounding box center [623, 358] width 226 height 32
type input "$1,053.47"
click at [604, 426] on select "DD 01 02 03 04 05 06 07 08 09 10 11 12 13 14 15 16 17 18 19 20 21 22 23 24 25 2…" at bounding box center [566, 425] width 113 height 32
select select "19"
click at [509, 409] on select "DD 01 02 03 04 05 06 07 08 09 10 11 12 13 14 15 16 17 18 19 20 21 22 23 24 25 2…" at bounding box center [566, 425] width 113 height 32
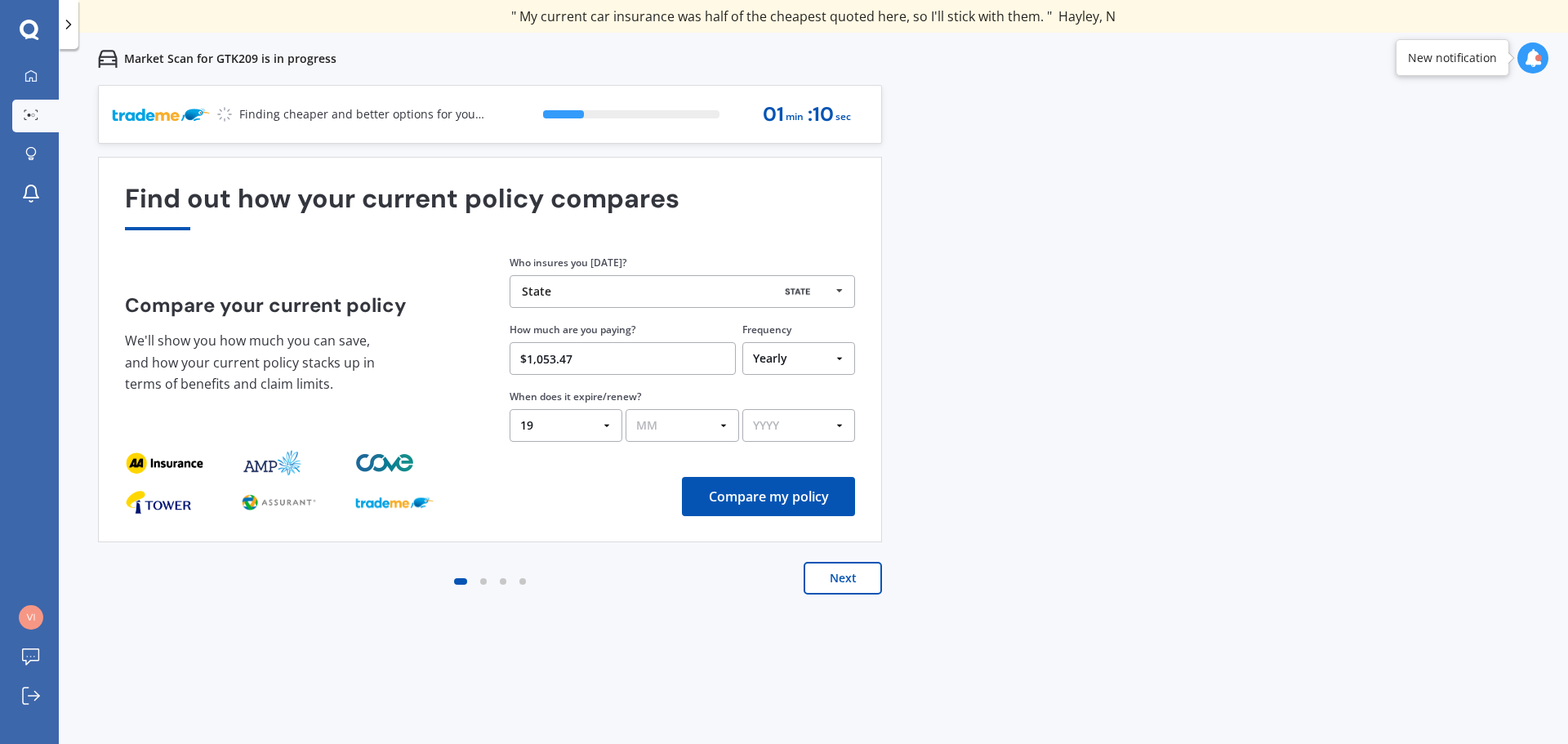
click at [700, 421] on select "MM 01 02 03 04 05 06 07 08 09 10 11 12" at bounding box center [682, 425] width 113 height 32
select select "08"
click at [625, 409] on select "MM 01 02 03 04 05 06 07 08 09 10 11 12" at bounding box center [682, 425] width 113 height 32
click at [821, 427] on select "YYYY 2026 2025 2024" at bounding box center [799, 425] width 113 height 32
select select "2025"
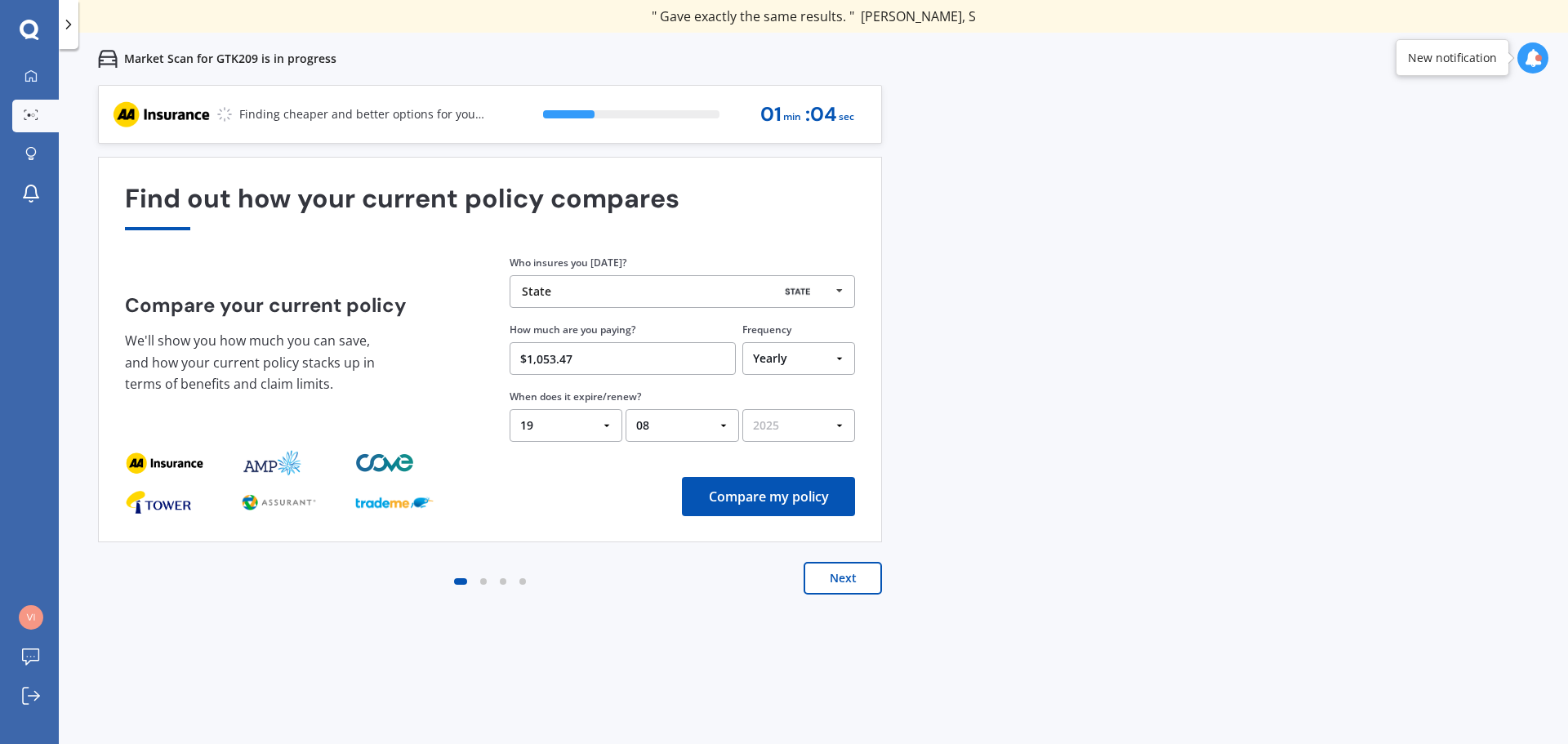
click at [742, 409] on select "YYYY 2026 2025 2024" at bounding box center [799, 425] width 113 height 32
click at [784, 494] on button "Compare my policy" at bounding box center [768, 496] width 174 height 39
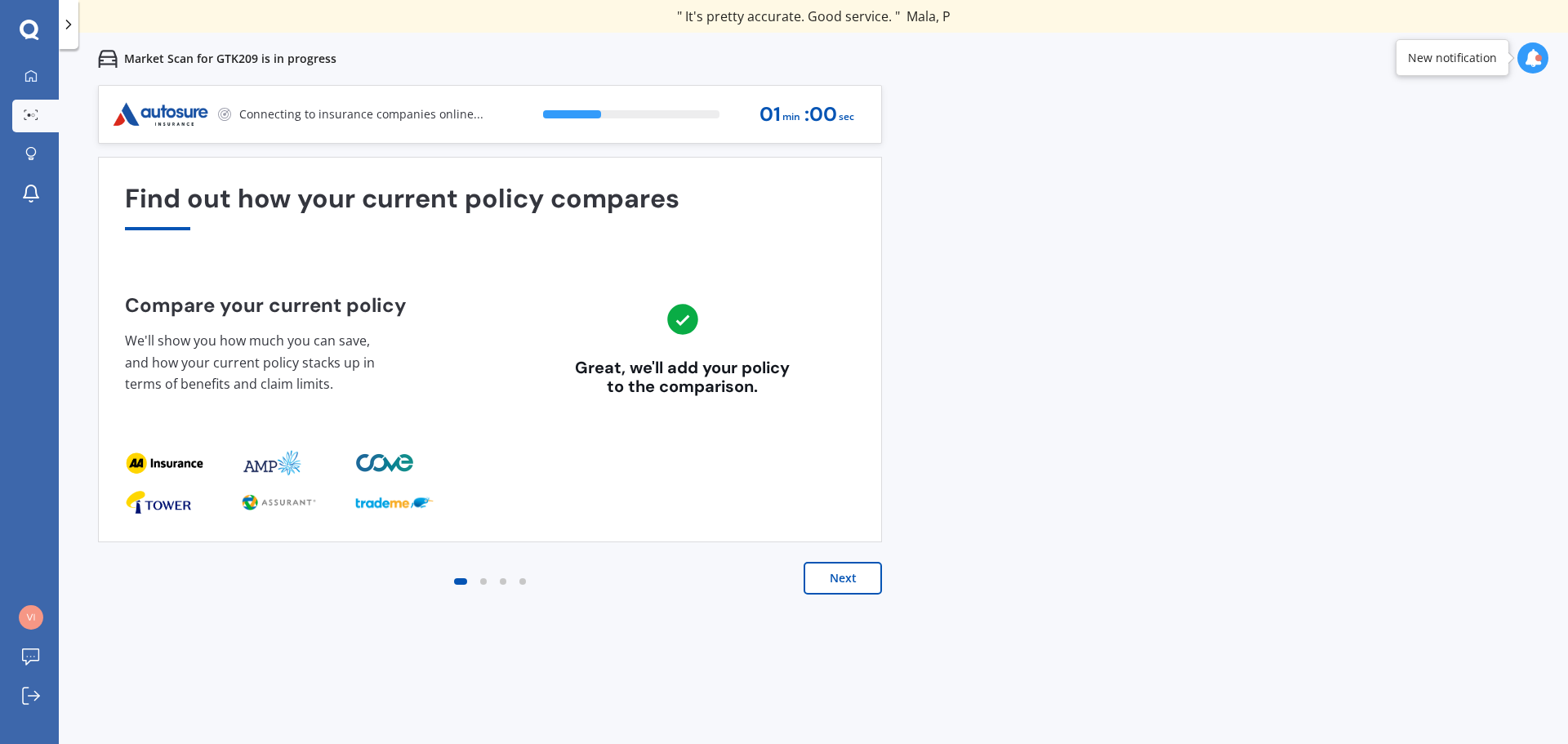
click at [859, 571] on button "Next" at bounding box center [842, 578] width 79 height 32
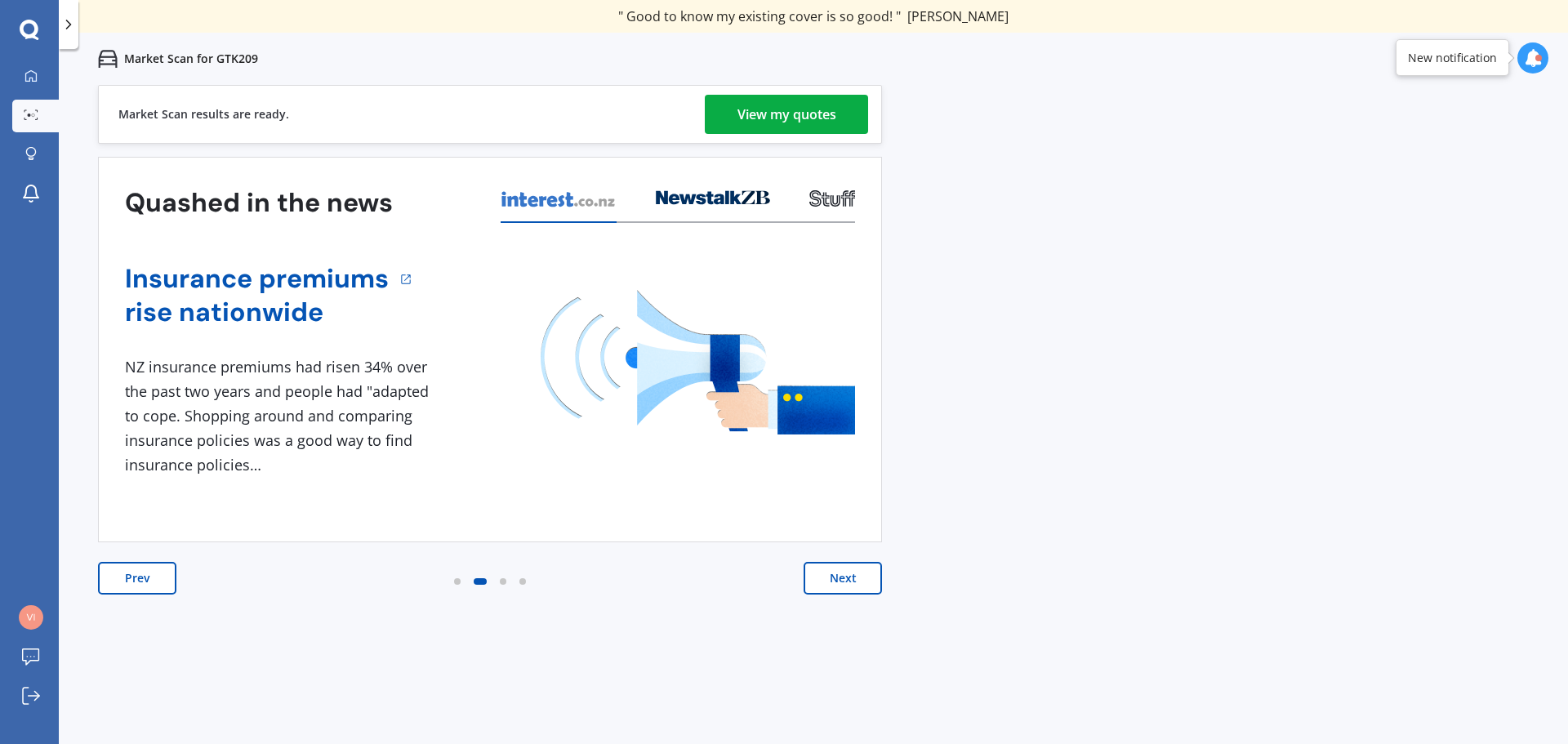
click at [807, 105] on div "View my quotes" at bounding box center [787, 114] width 99 height 39
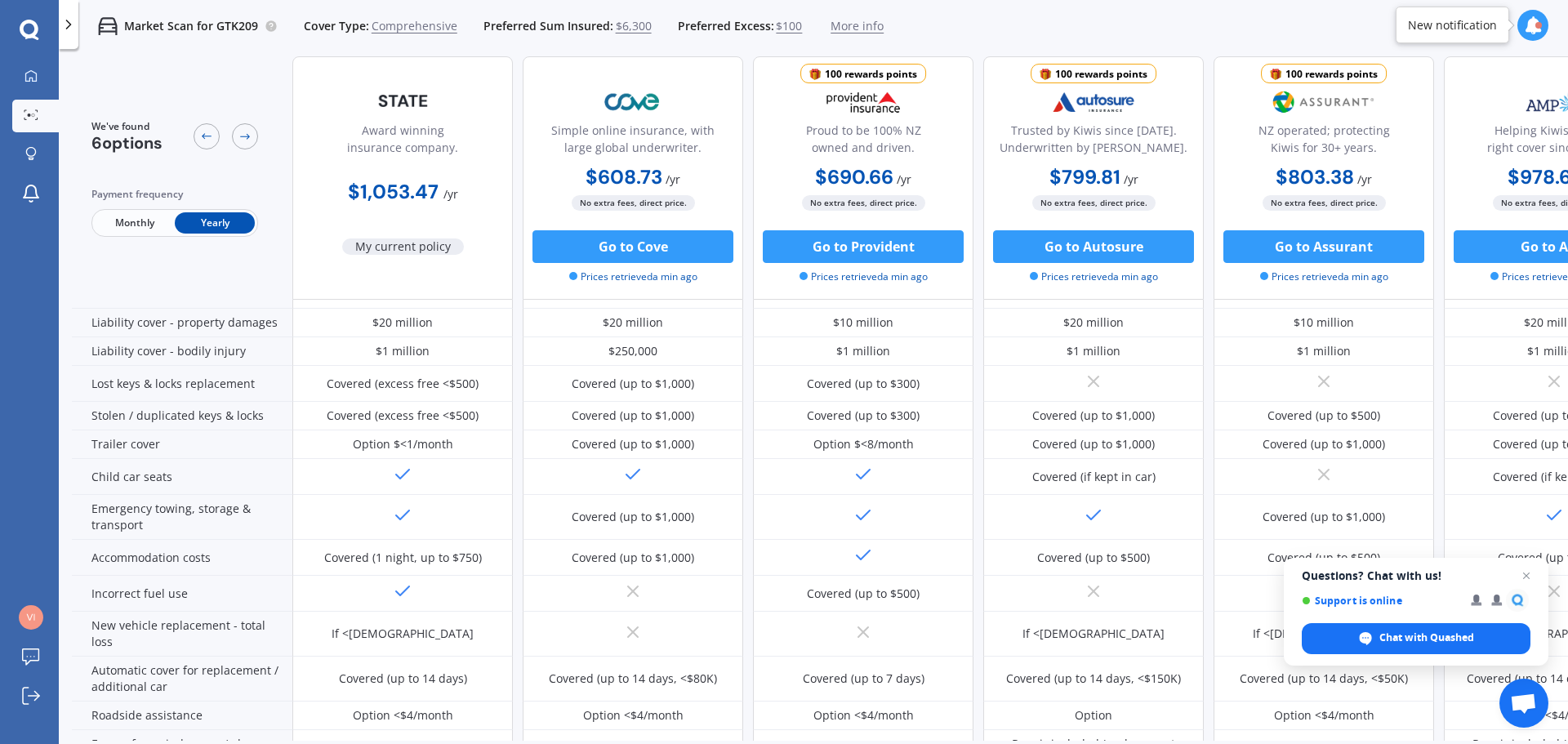
scroll to position [9, 0]
